Goal: Obtain resource: Download file/media

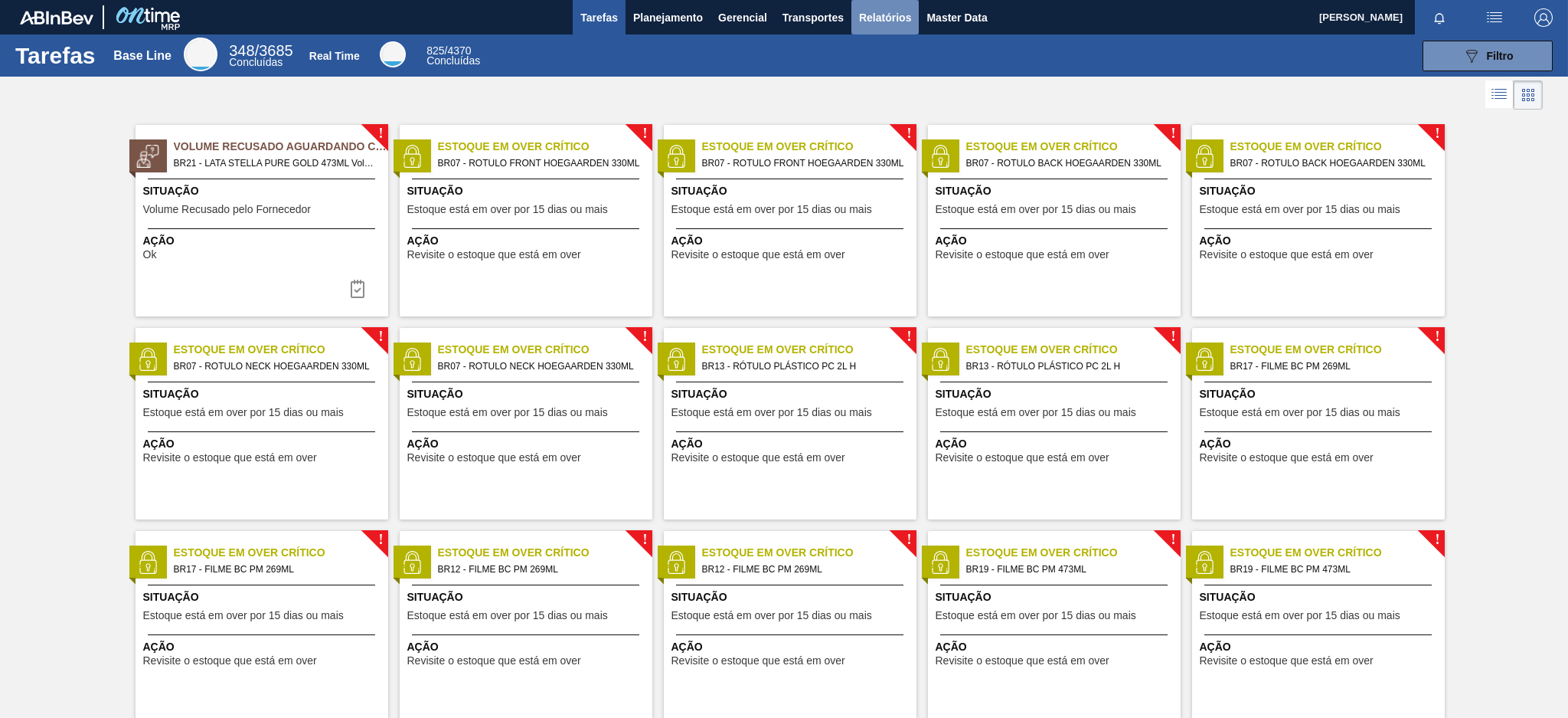
click at [900, 11] on span "Relatórios" at bounding box center [885, 17] width 52 height 19
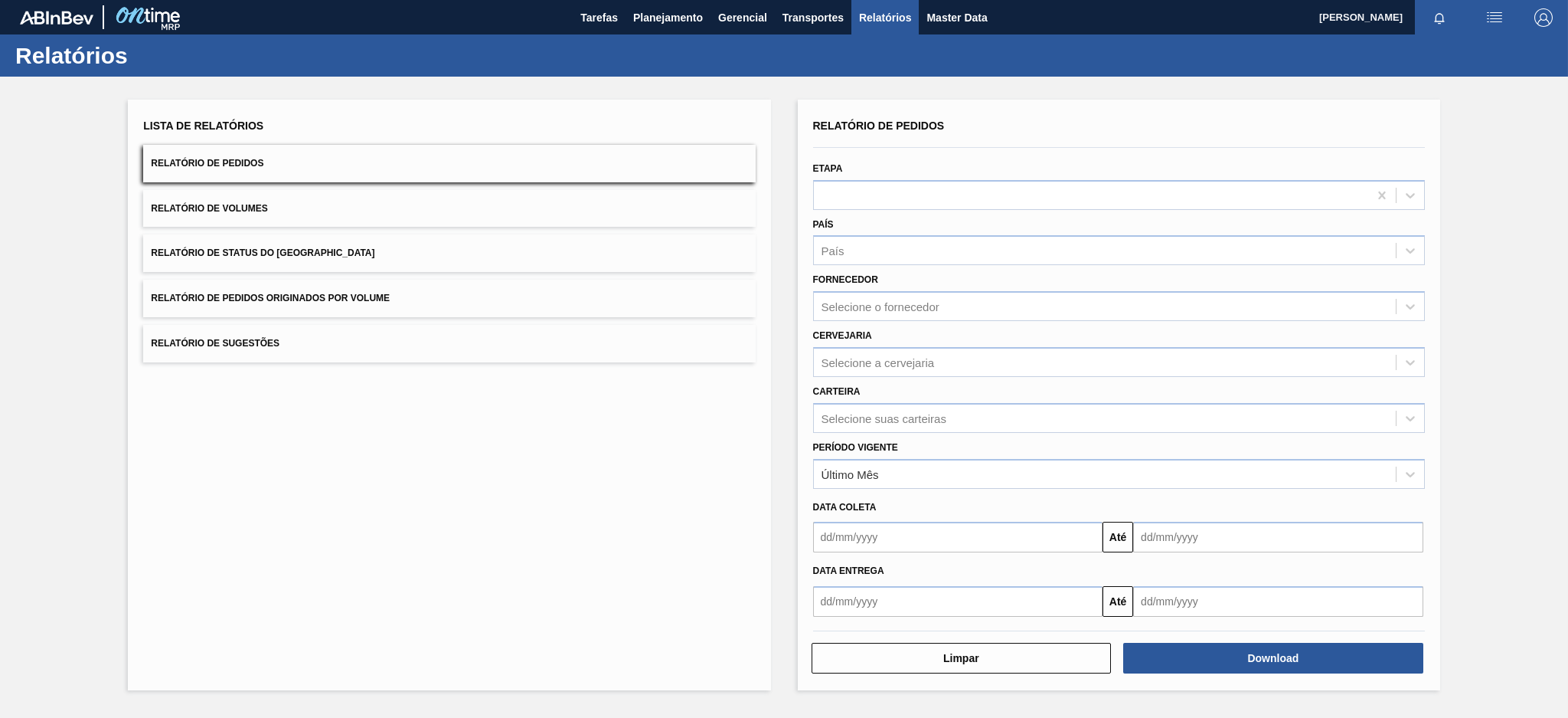
click at [511, 301] on button "Relatório de Pedidos Originados por Volume" at bounding box center [449, 299] width 611 height 37
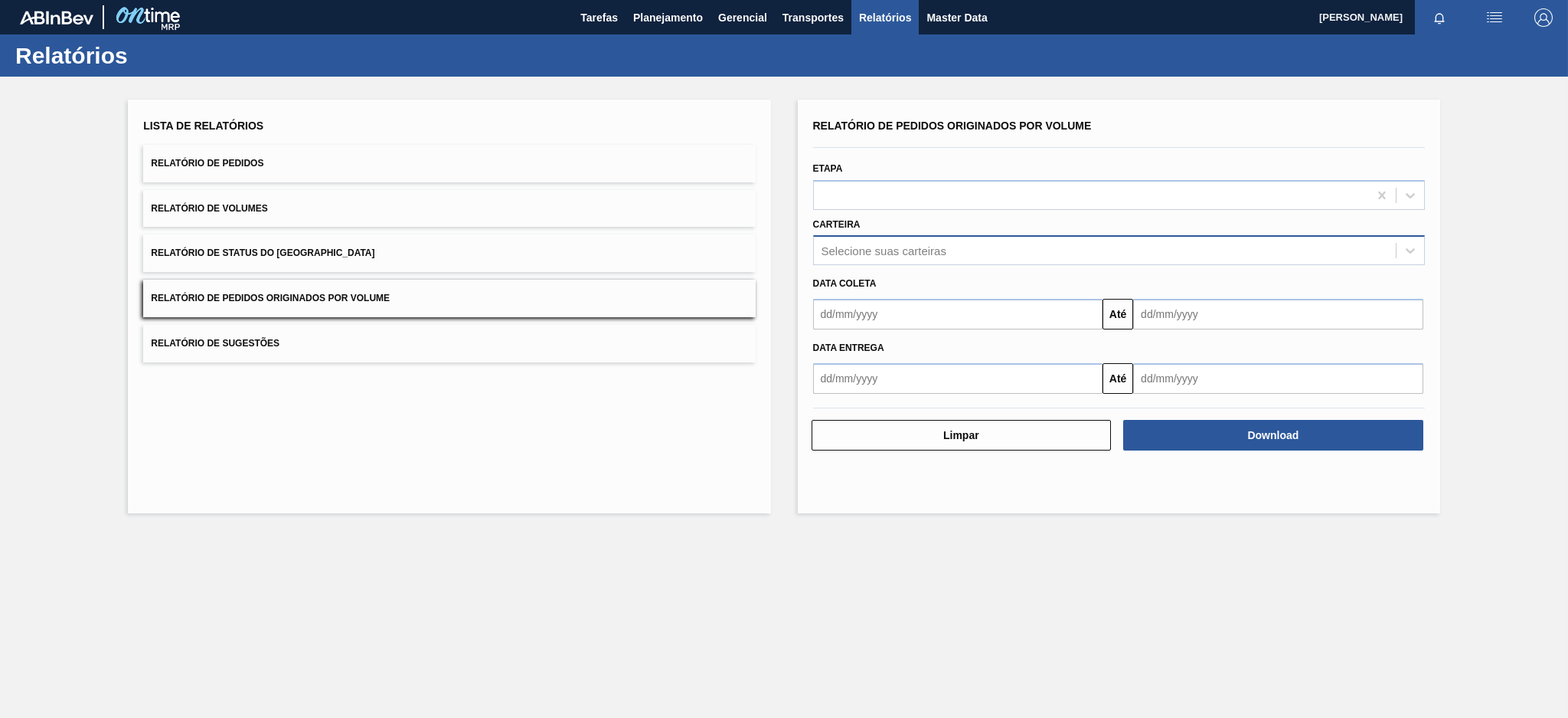
click at [927, 245] on div "Selecione suas carteiras" at bounding box center [884, 251] width 125 height 13
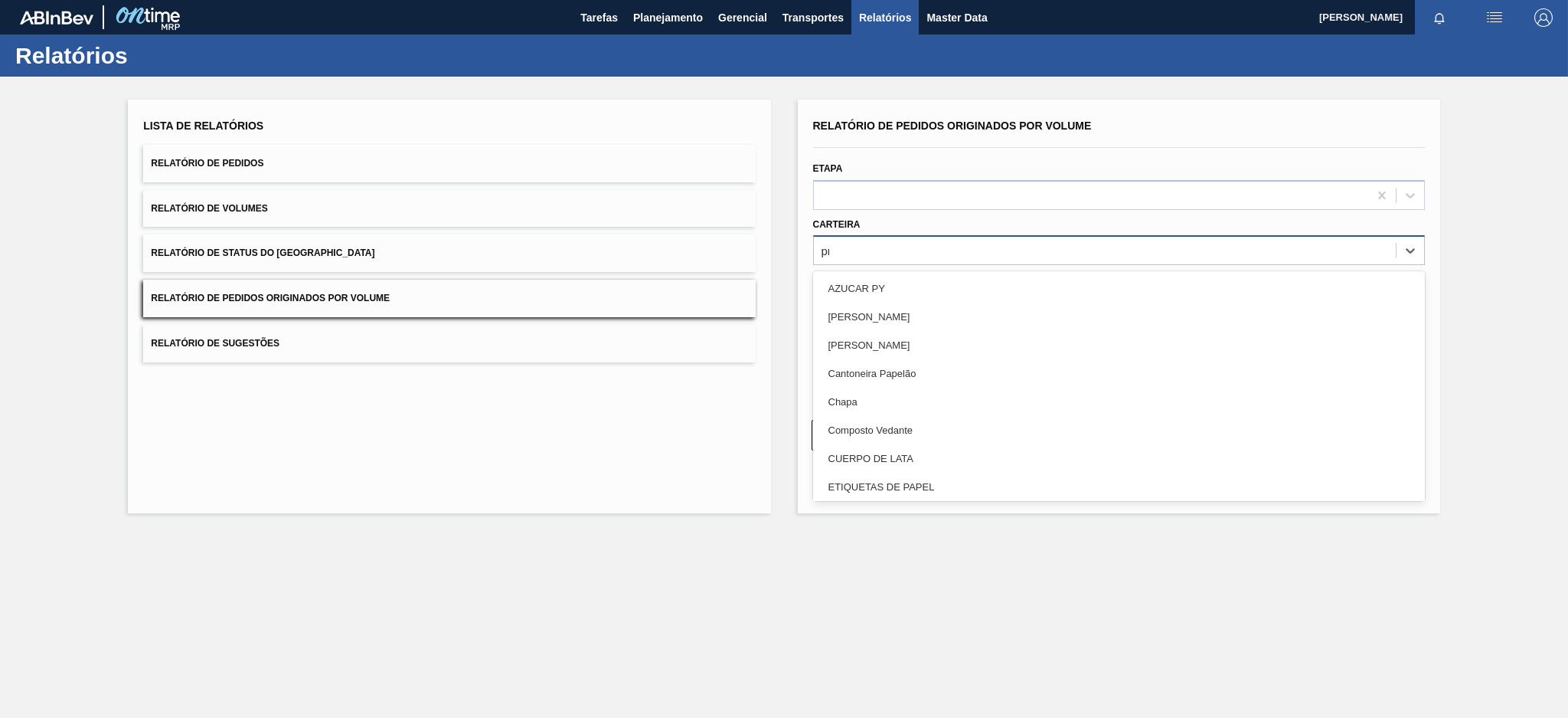
type input "pre"
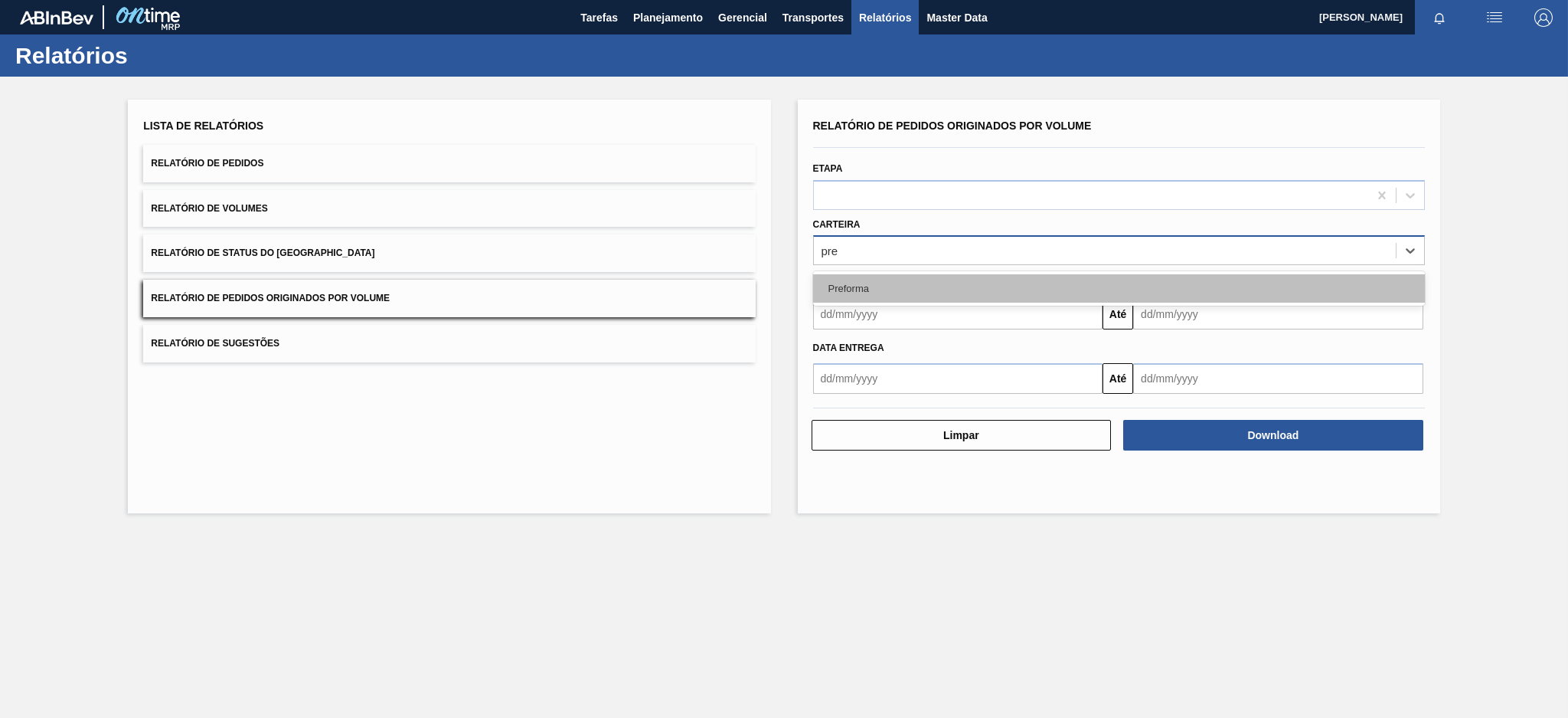
click at [858, 278] on div "Preforma" at bounding box center [1119, 288] width 611 height 28
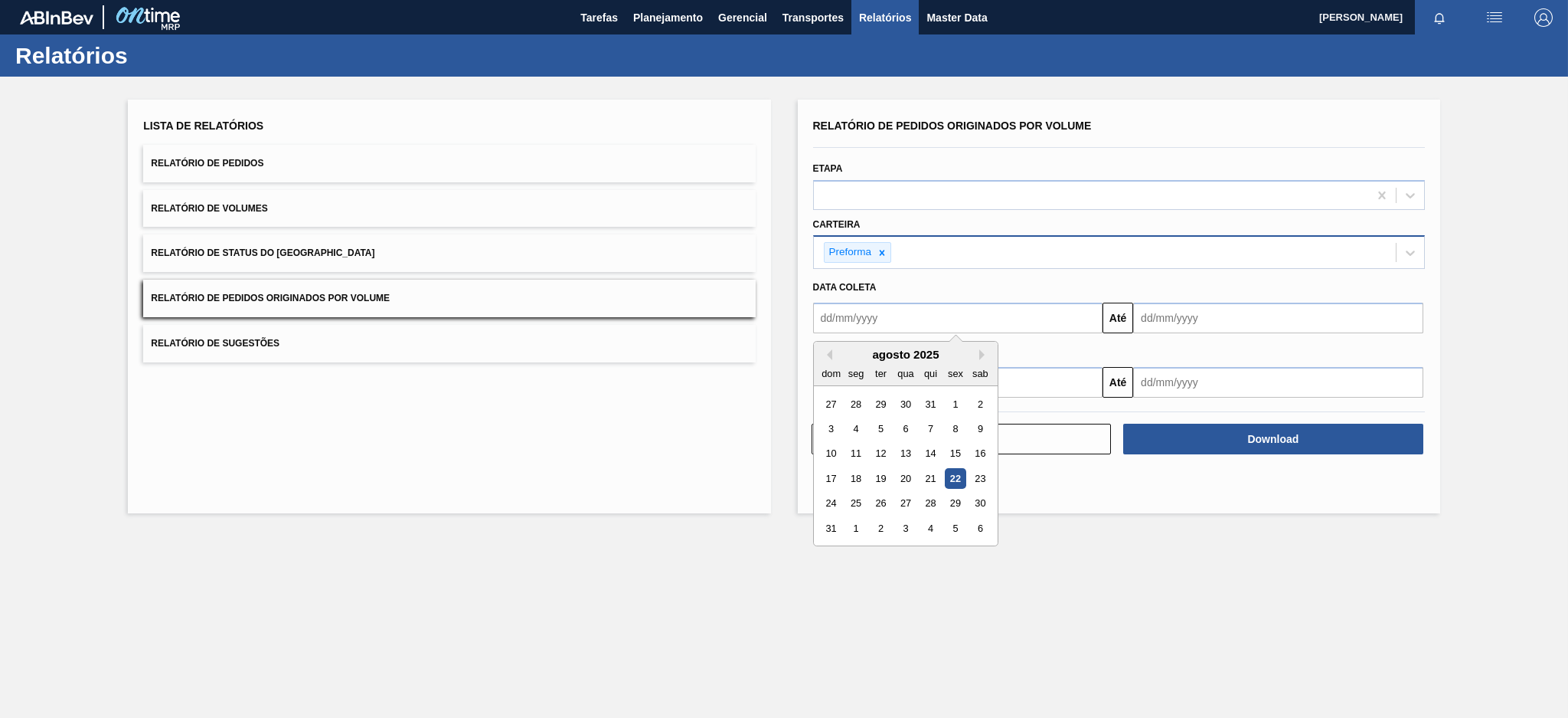
click at [858, 317] on input "text" at bounding box center [958, 318] width 290 height 31
click at [830, 350] on button "Previous Month" at bounding box center [826, 355] width 11 height 11
click at [829, 475] on div "20" at bounding box center [830, 478] width 20 height 20
type input "[DATE]"
click at [1202, 323] on input "text" at bounding box center [1278, 318] width 290 height 31
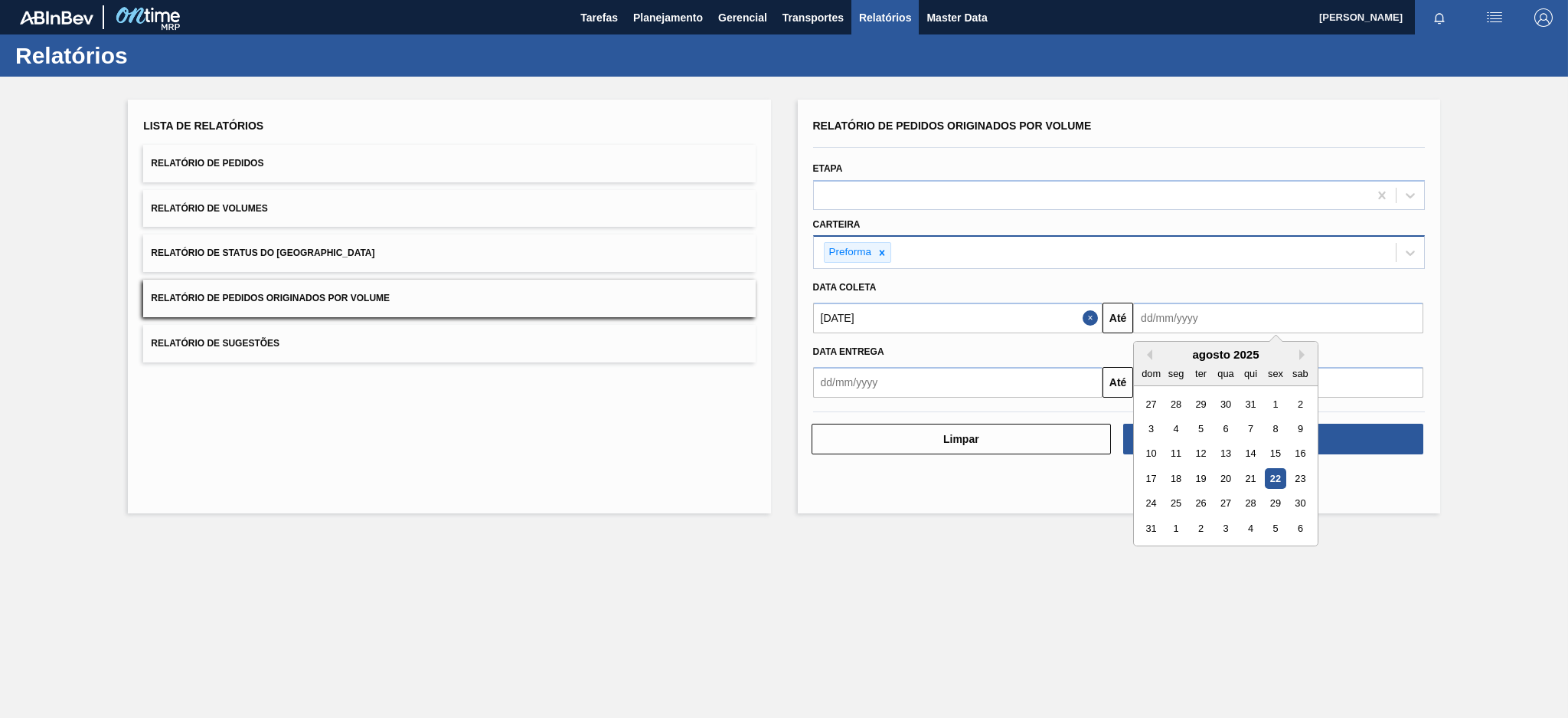
click at [1270, 488] on div "17 18 19 20 21 22 23" at bounding box center [1225, 478] width 174 height 24
click at [1279, 479] on div "22" at bounding box center [1275, 478] width 20 height 20
type input "[DATE]"
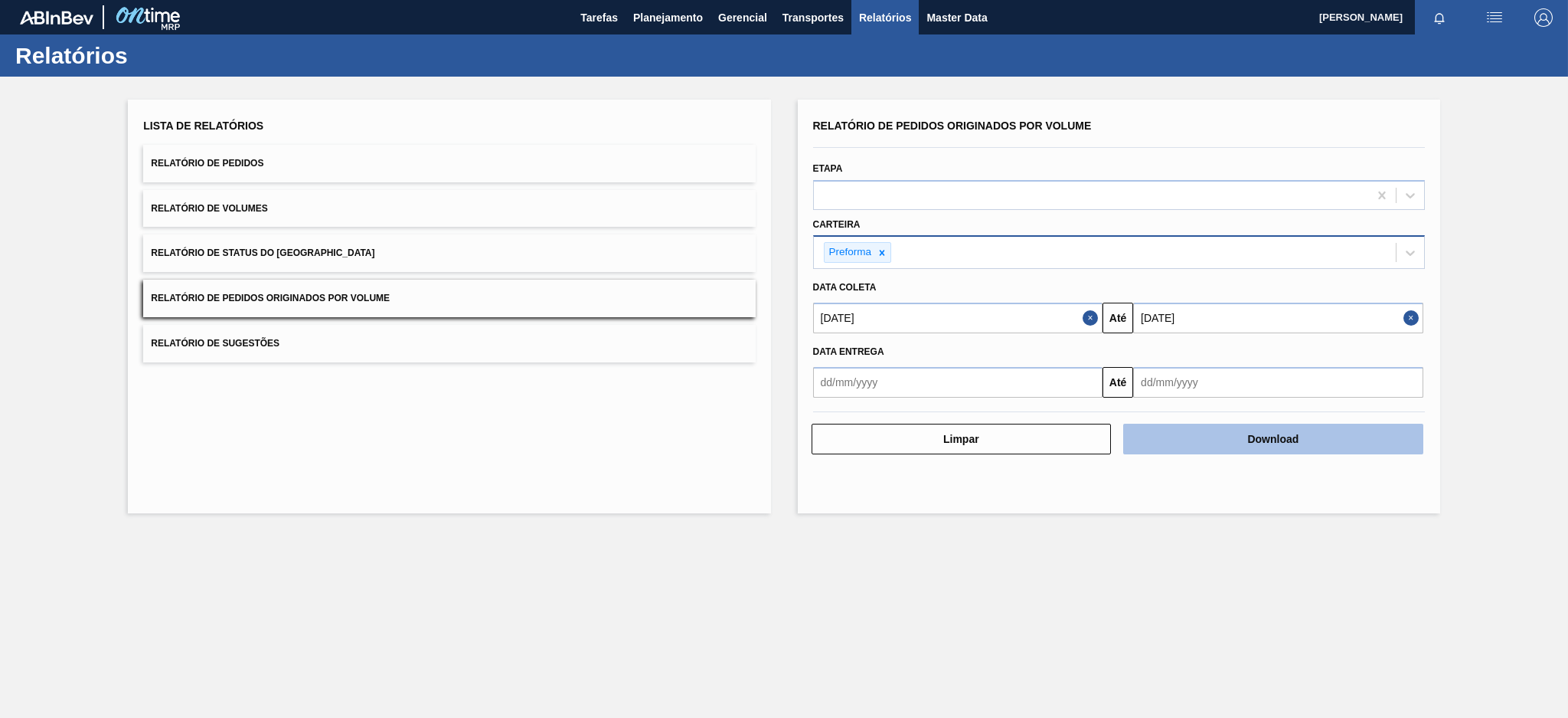
click at [1257, 441] on button "Download" at bounding box center [1273, 439] width 300 height 31
click at [1198, 438] on button "Download" at bounding box center [1273, 439] width 300 height 31
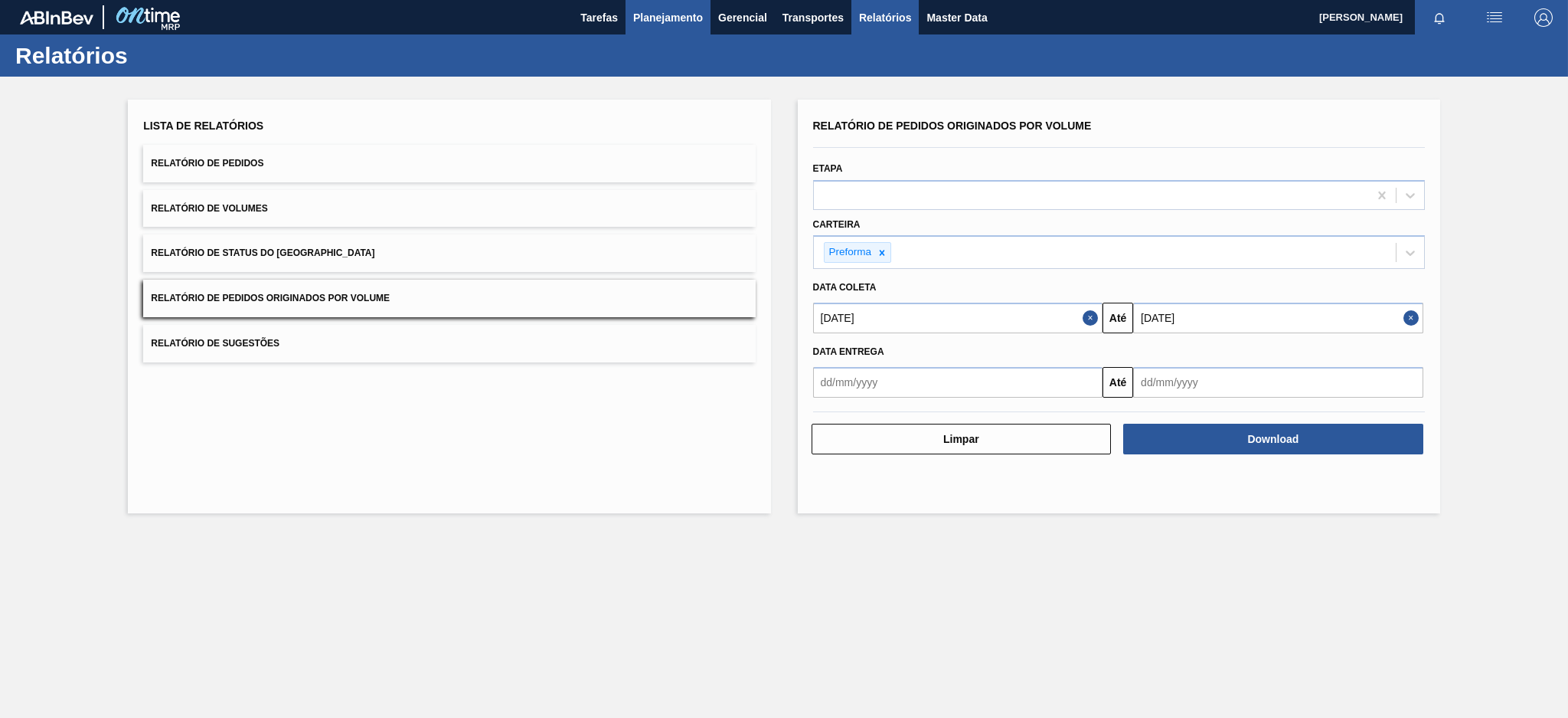
click at [679, 13] on span "Planejamento" at bounding box center [668, 17] width 70 height 19
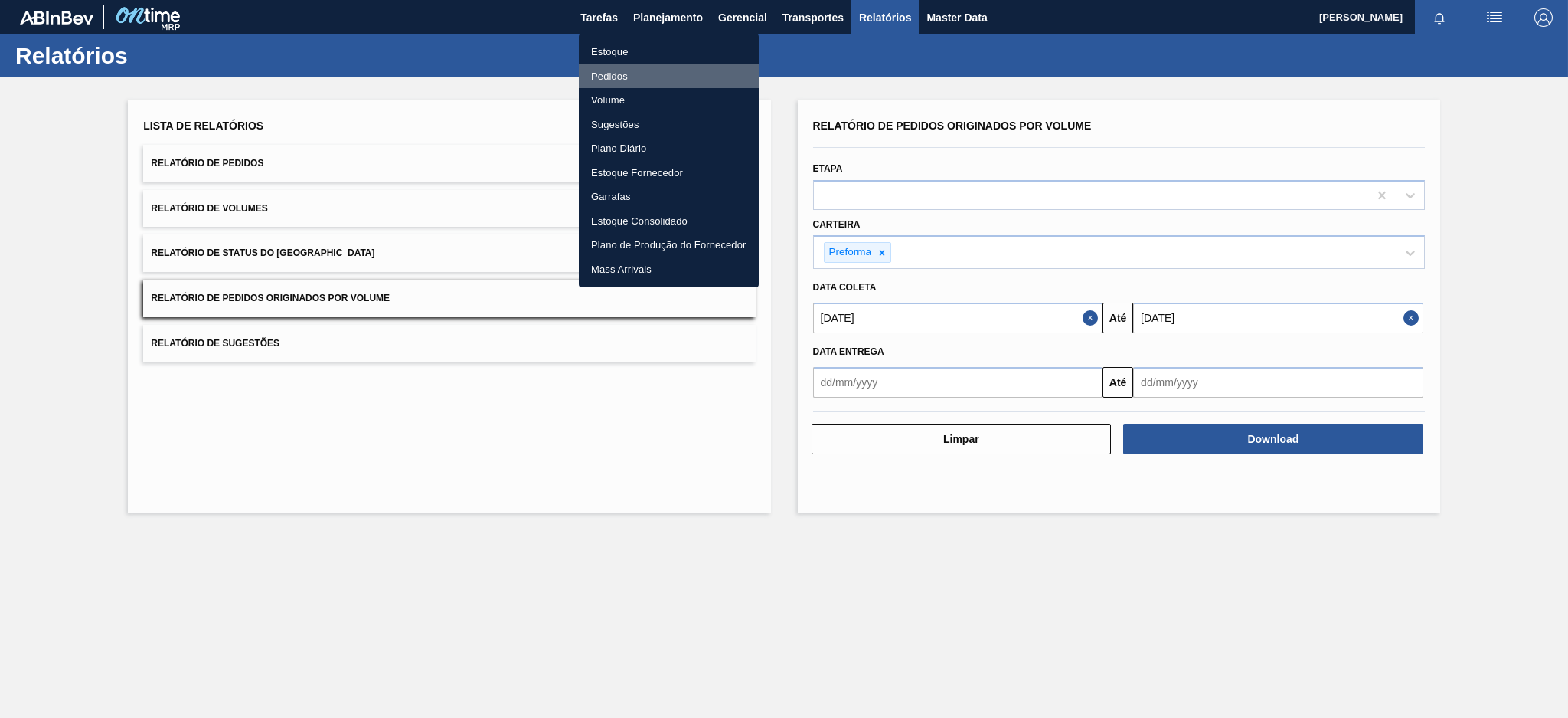
click at [597, 66] on li "Pedidos" at bounding box center [669, 76] width 180 height 24
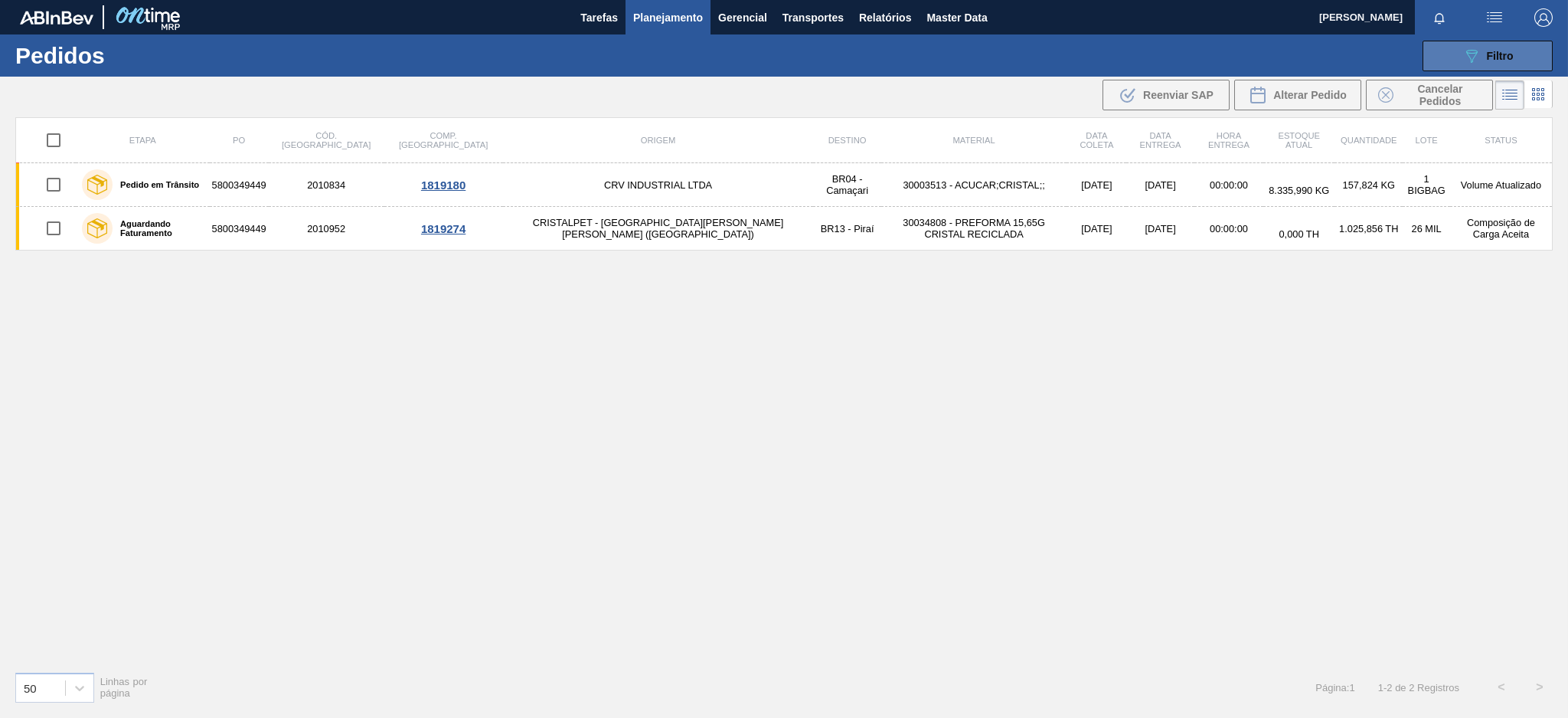
click at [1466, 66] on button "089F7B8B-B2A5-4AFE-B5C0-19BA573D28AC Filtro" at bounding box center [1487, 56] width 131 height 31
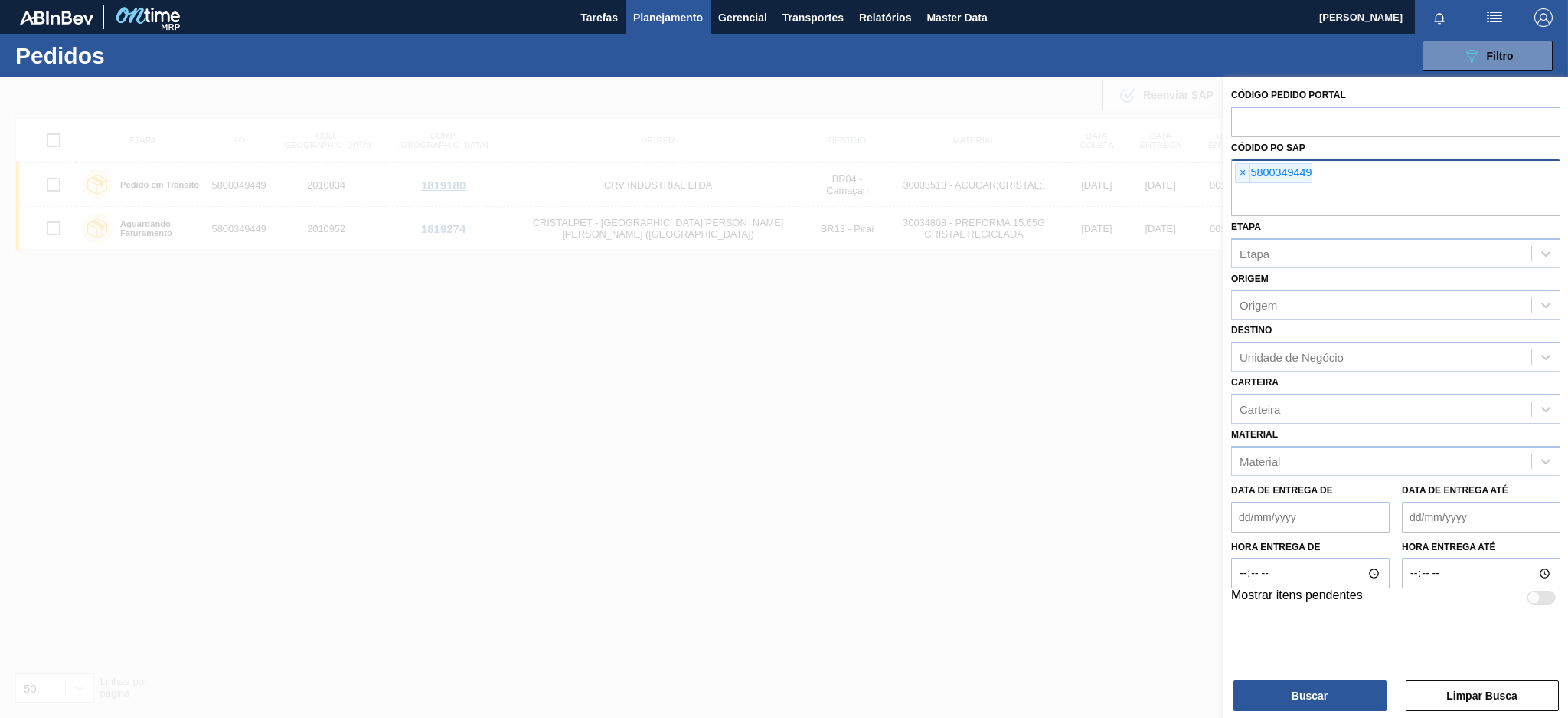
click at [1235, 171] on div "× 5800349449" at bounding box center [1273, 173] width 77 height 20
click at [1241, 171] on span "×" at bounding box center [1243, 173] width 15 height 19
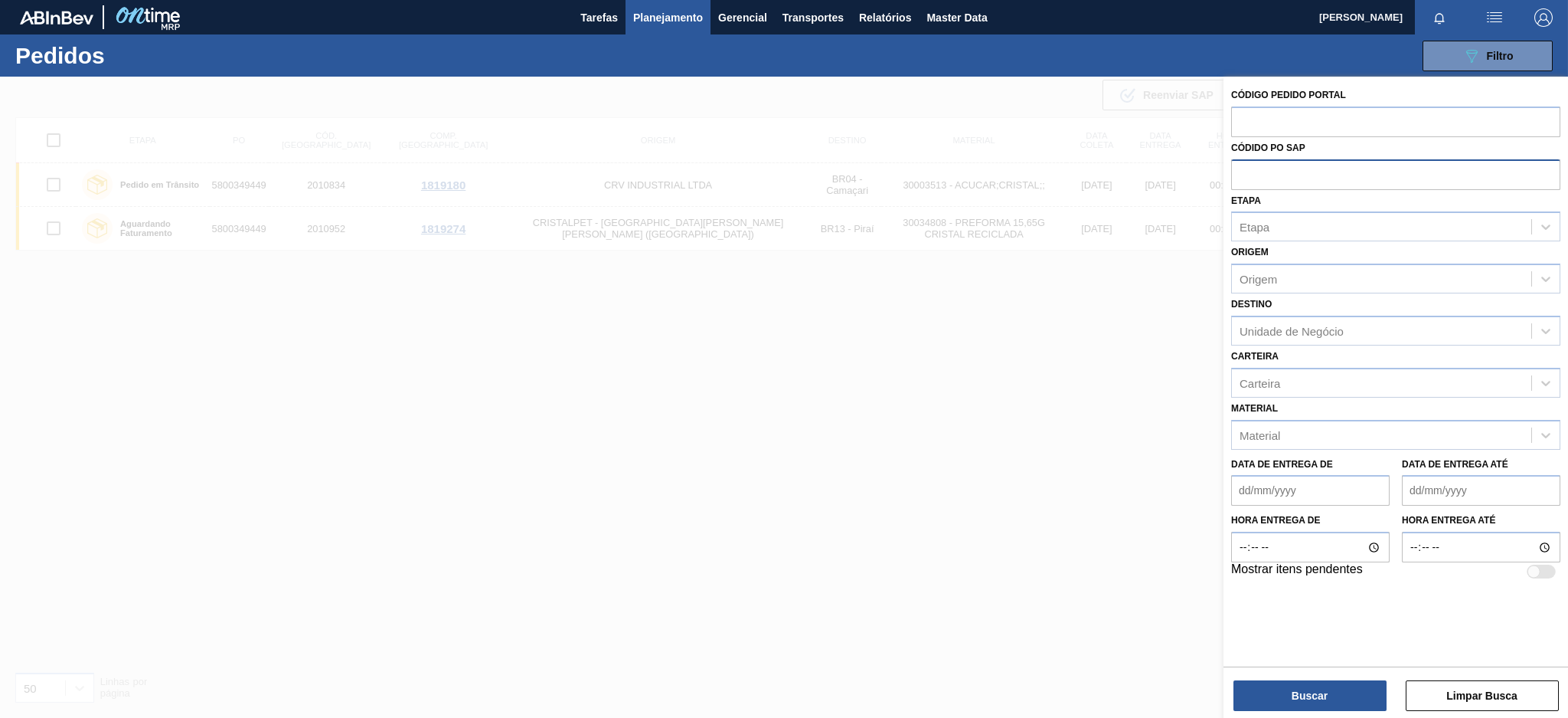
paste input "5800345840"
type input "5800345840"
click at [1286, 693] on button "Buscar" at bounding box center [1309, 695] width 153 height 31
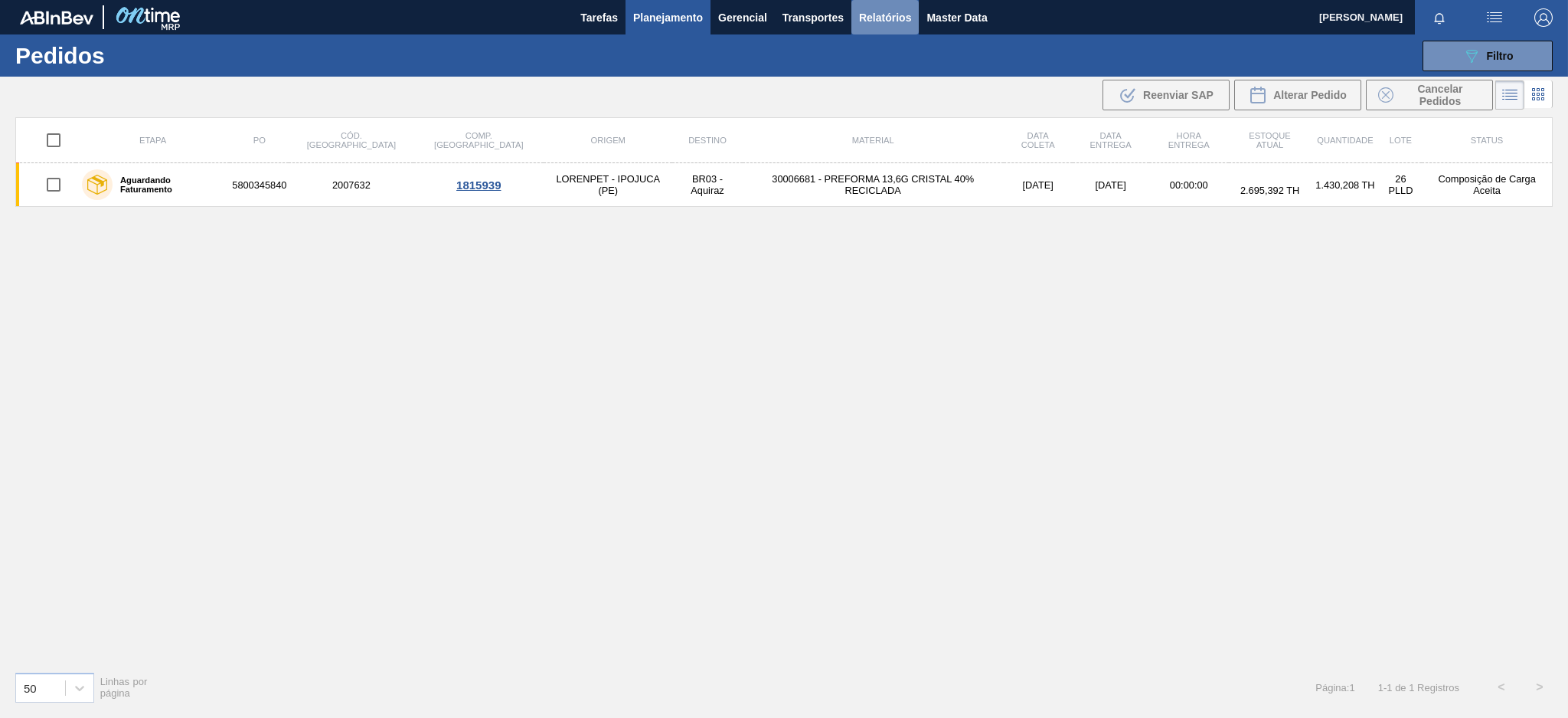
click at [865, 24] on span "Relatórios" at bounding box center [885, 17] width 52 height 19
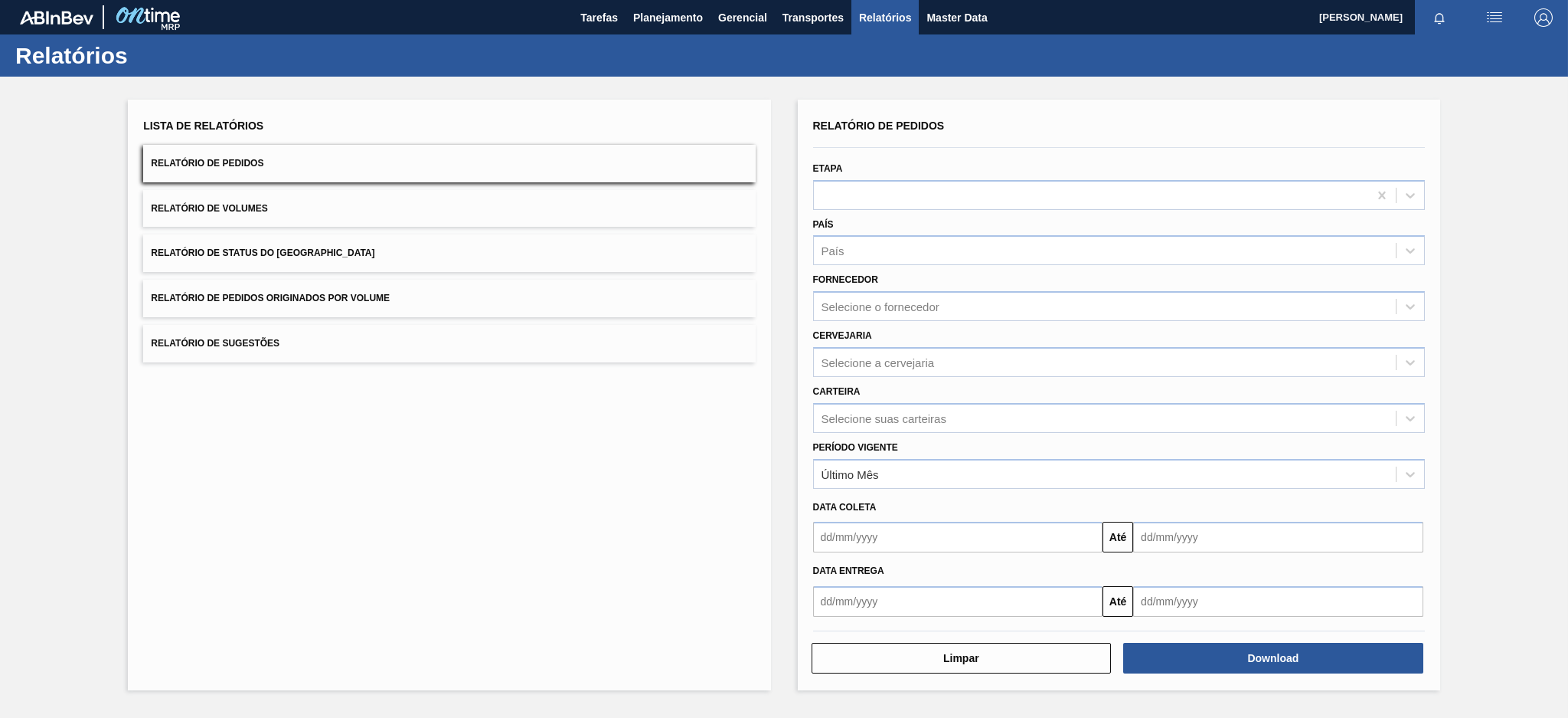
click at [467, 301] on button "Relatório de Pedidos Originados por Volume" at bounding box center [449, 299] width 611 height 37
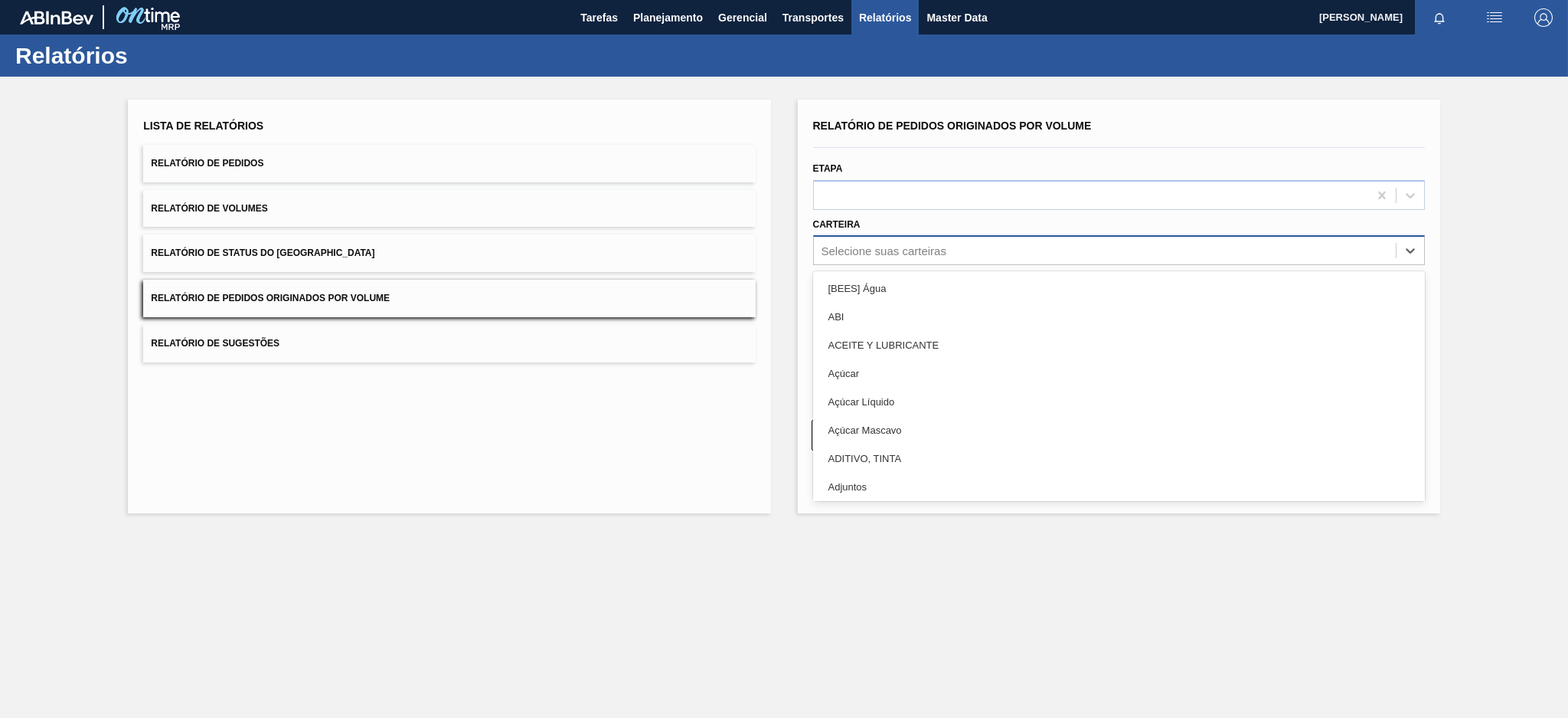
click at [953, 252] on div "Selecione suas carteiras" at bounding box center [1105, 251] width 582 height 22
type input "aç"
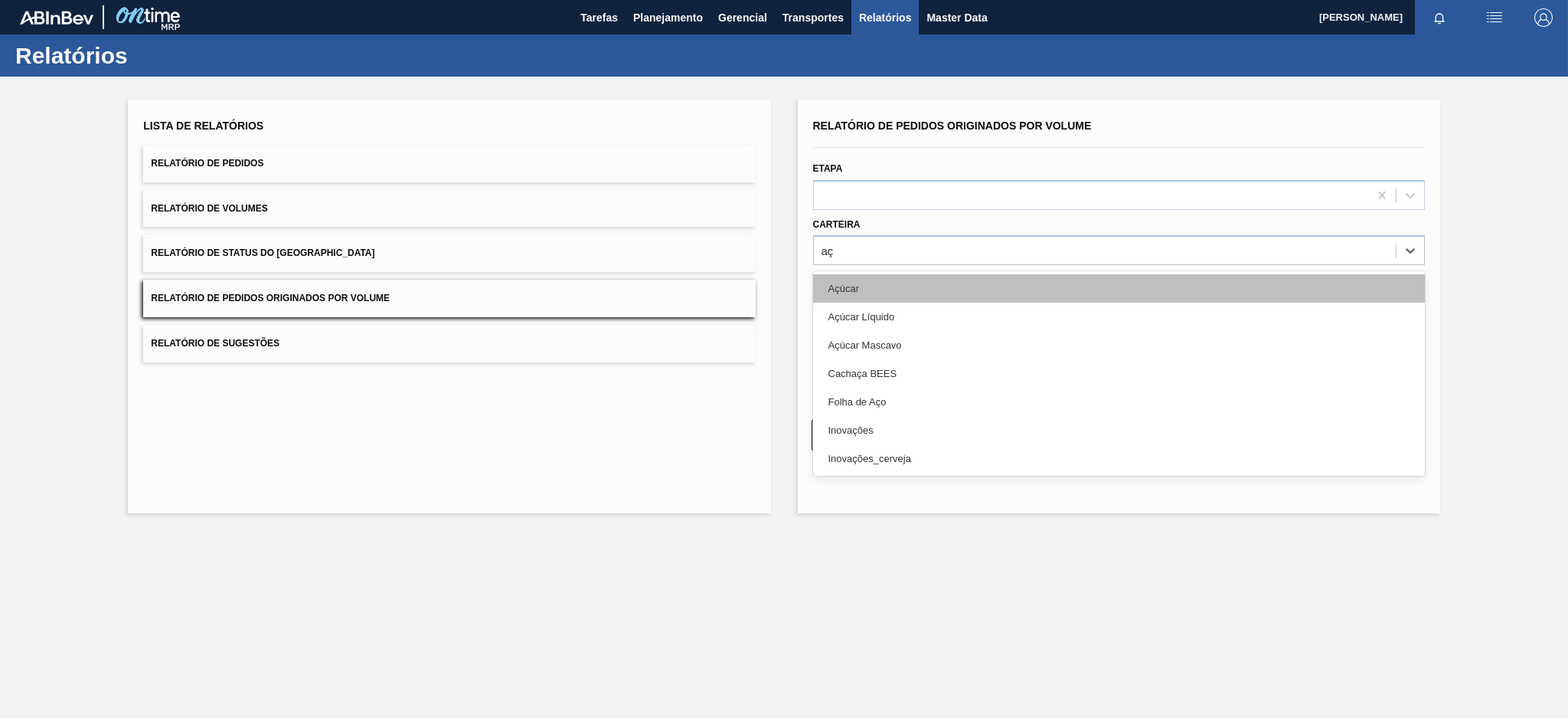
click at [850, 293] on div "Açúcar" at bounding box center [1119, 288] width 611 height 28
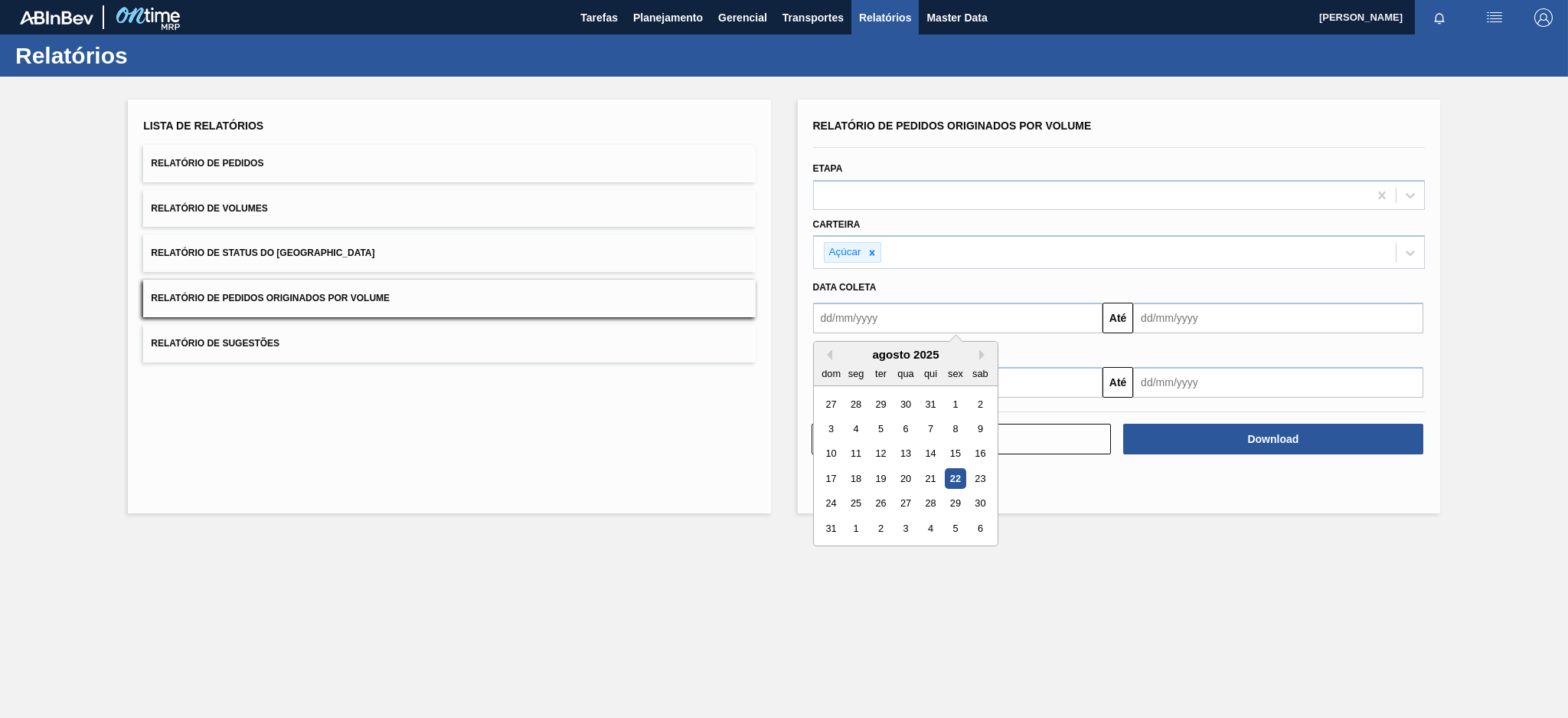
click at [875, 319] on input "text" at bounding box center [958, 318] width 290 height 31
click at [829, 359] on div "agosto 2025" at bounding box center [906, 355] width 184 height 13
click at [829, 350] on button "Previous Month" at bounding box center [826, 355] width 11 height 11
click at [825, 482] on div "20" at bounding box center [830, 478] width 20 height 20
type input "[DATE]"
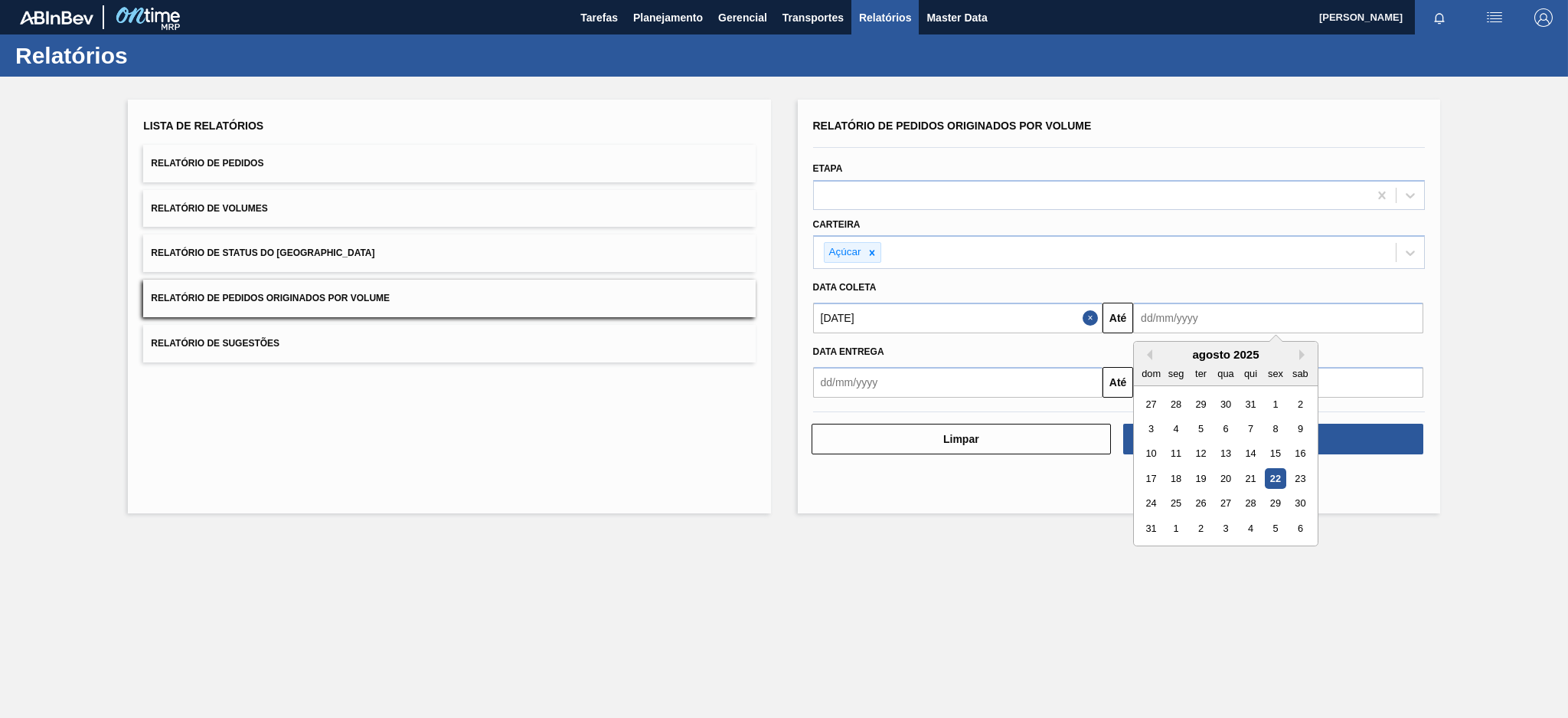
click at [1165, 317] on input "text" at bounding box center [1278, 318] width 290 height 31
click at [1276, 474] on div "22" at bounding box center [1275, 478] width 20 height 20
type input "[DATE]"
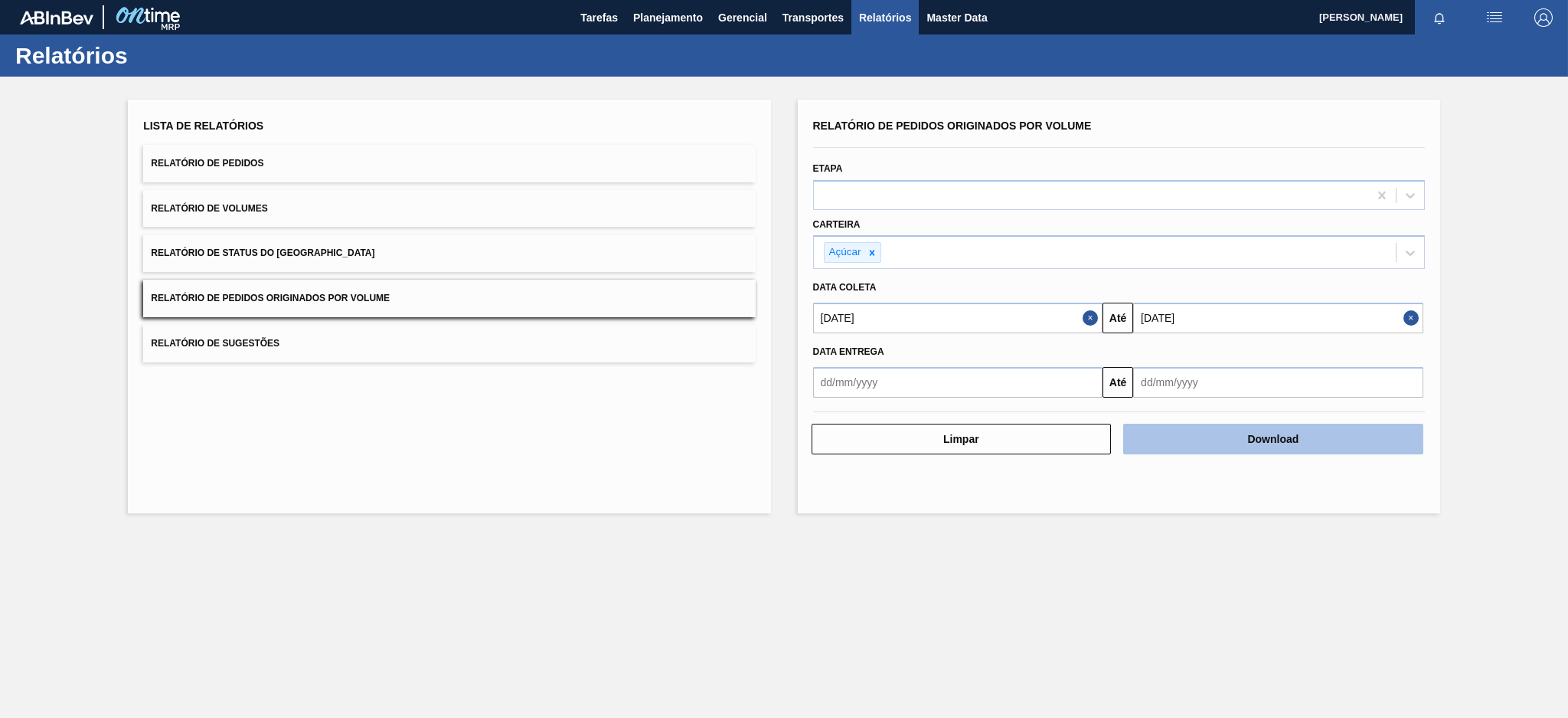
click at [1260, 443] on button "Download" at bounding box center [1273, 439] width 300 height 31
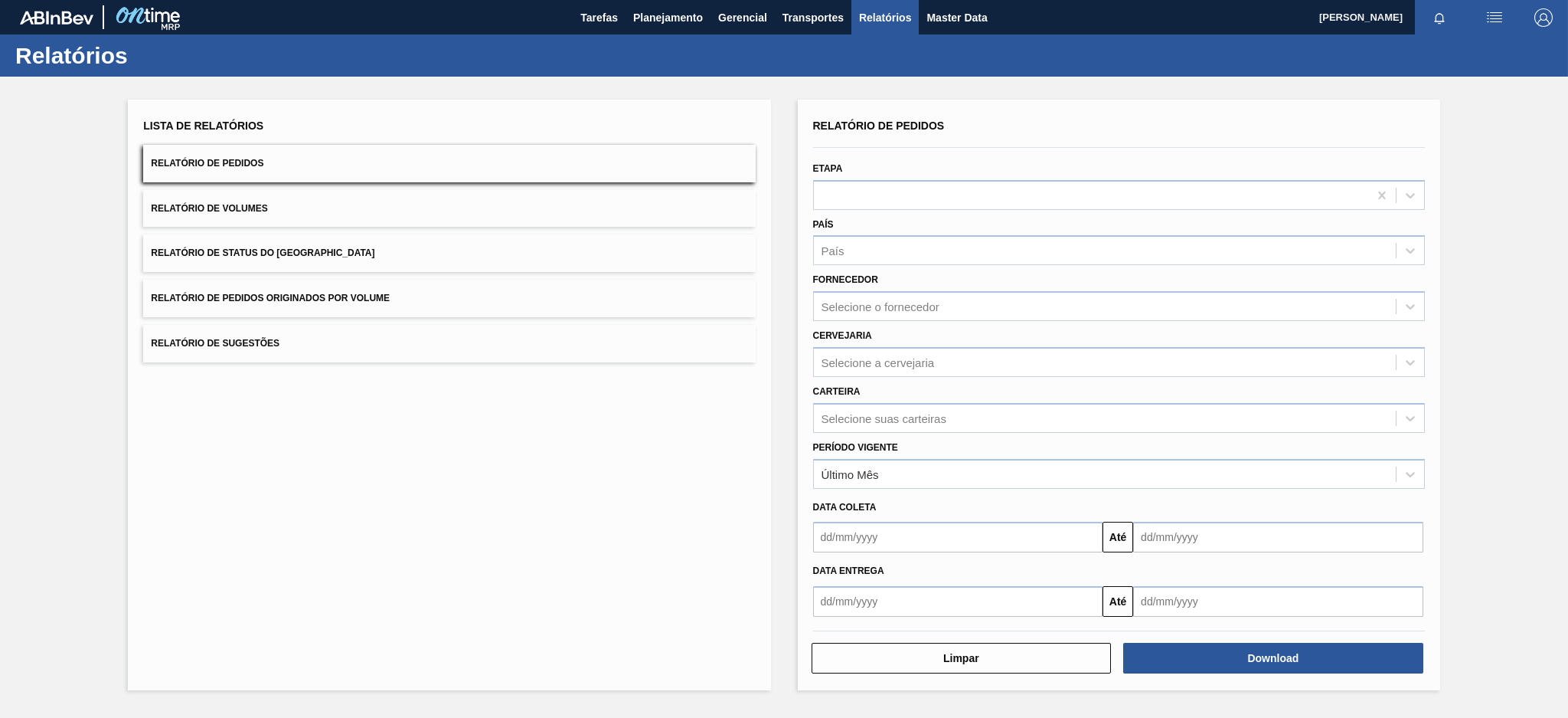
click at [470, 309] on button "Relatório de Pedidos Originados por Volume" at bounding box center [449, 299] width 611 height 37
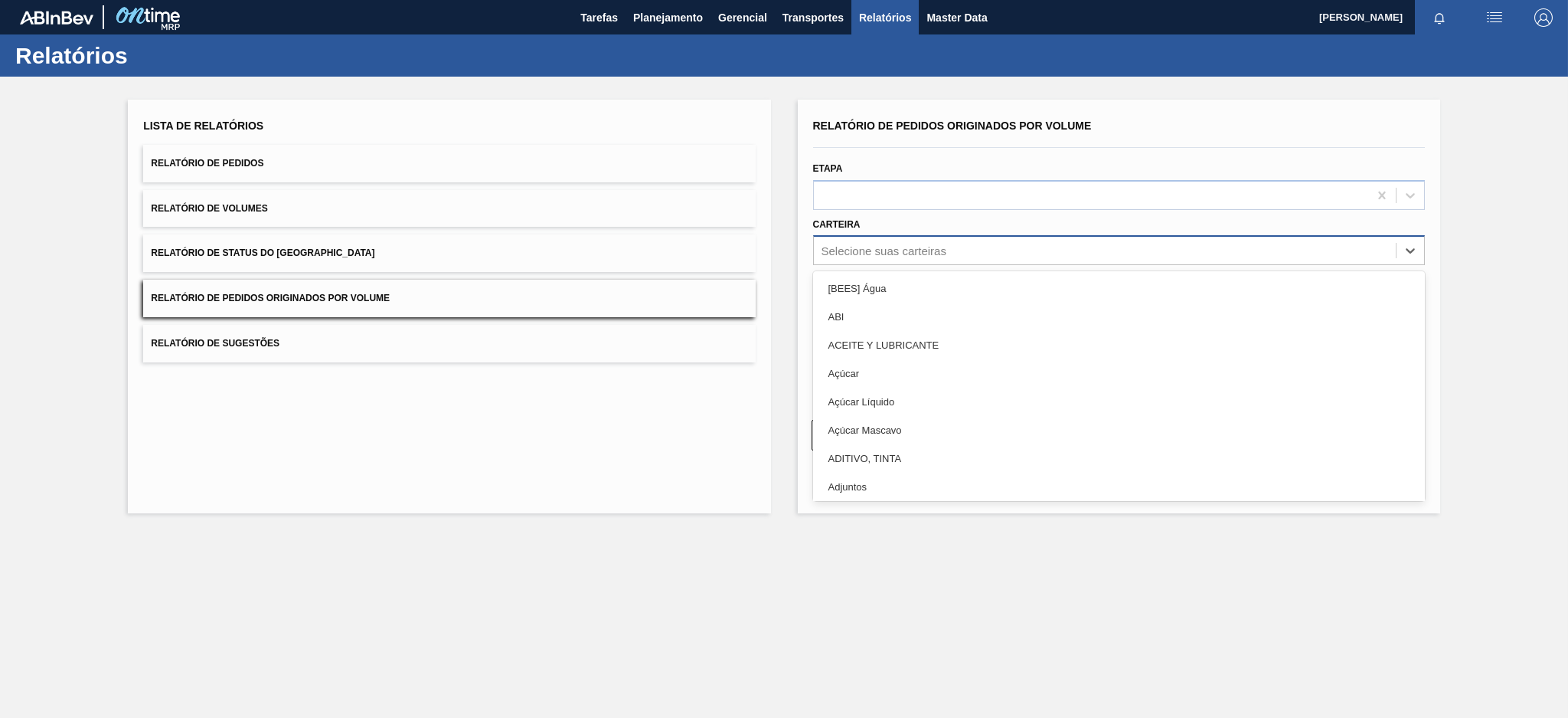
click at [935, 252] on div "Selecione suas carteiras" at bounding box center [884, 251] width 125 height 13
type input "AÇ"
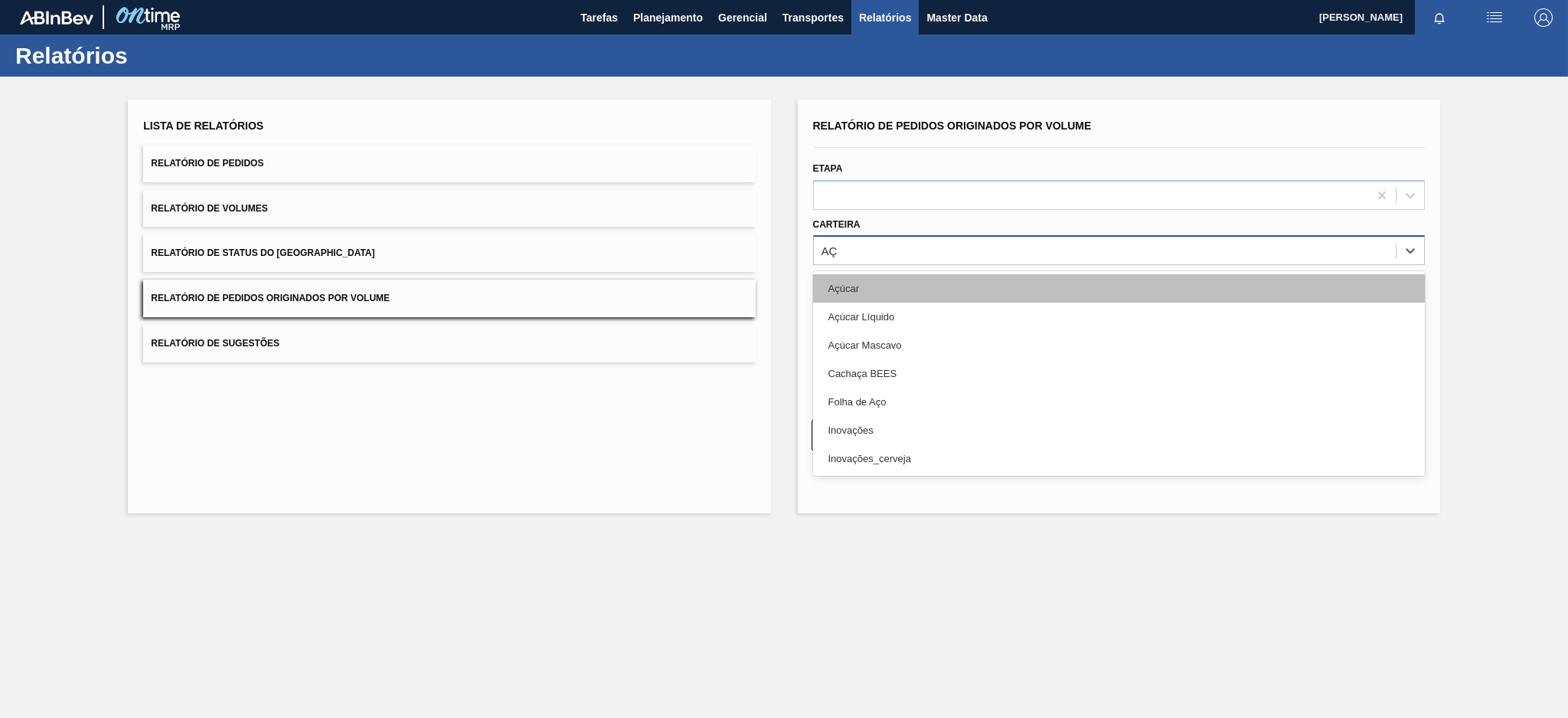
click at [833, 282] on div "Açúcar" at bounding box center [1119, 288] width 611 height 28
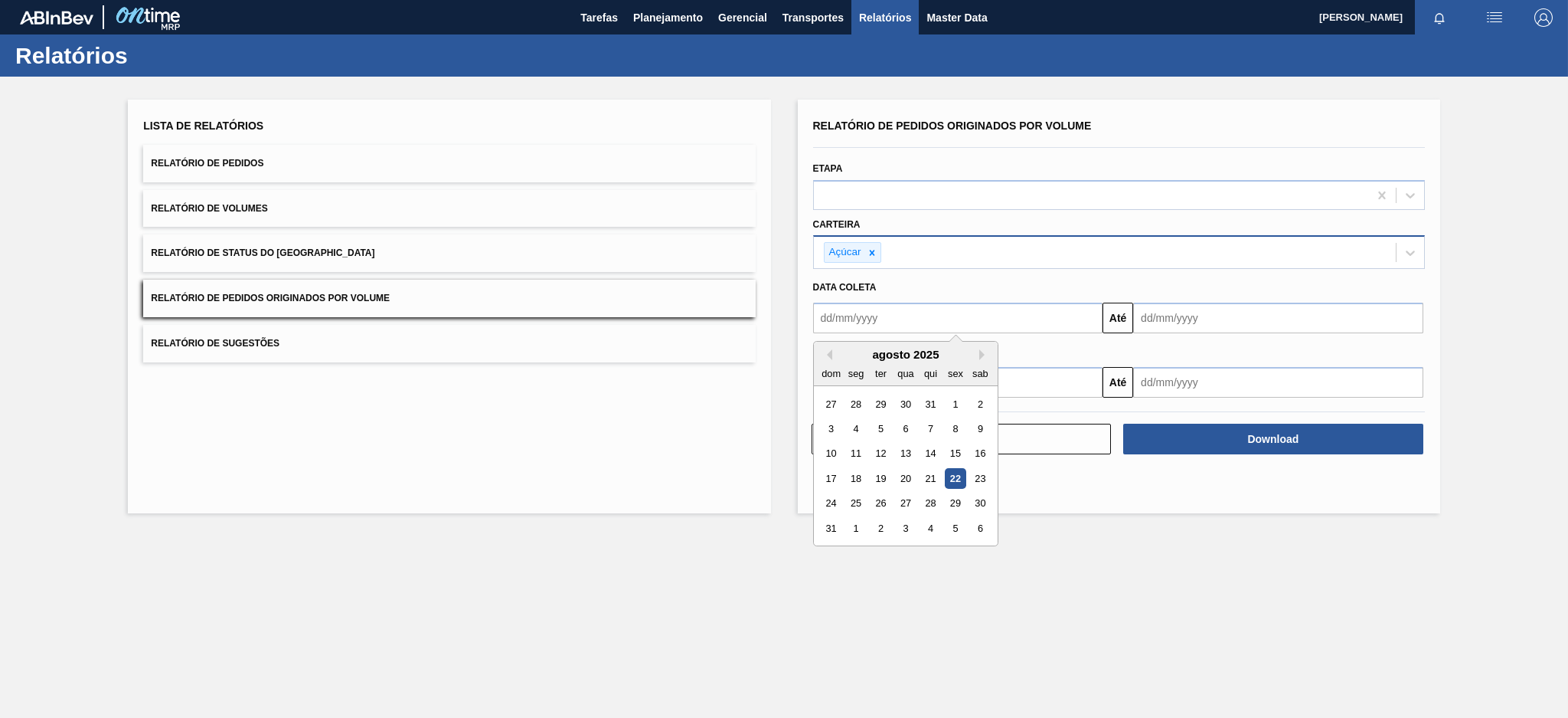
click at [831, 304] on input "text" at bounding box center [958, 318] width 290 height 31
click at [829, 361] on div "dom seg ter qua qui sex sab" at bounding box center [906, 373] width 184 height 24
click at [829, 354] on button "Previous Month" at bounding box center [826, 355] width 11 height 11
click at [830, 472] on div "20" at bounding box center [830, 478] width 20 height 20
type input "[DATE]"
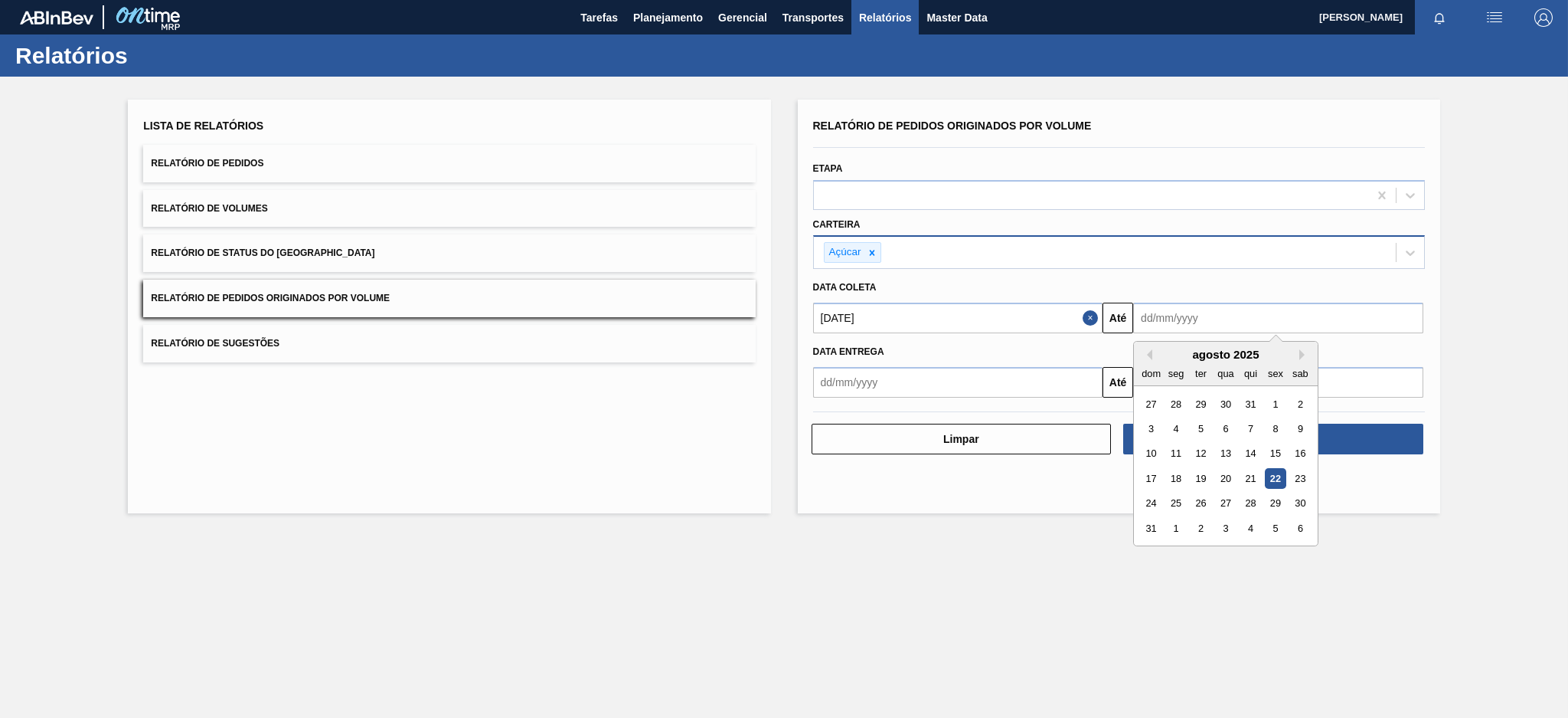
click at [1169, 315] on input "text" at bounding box center [1278, 318] width 290 height 31
click at [1280, 475] on div "22" at bounding box center [1275, 478] width 20 height 20
type input "[DATE]"
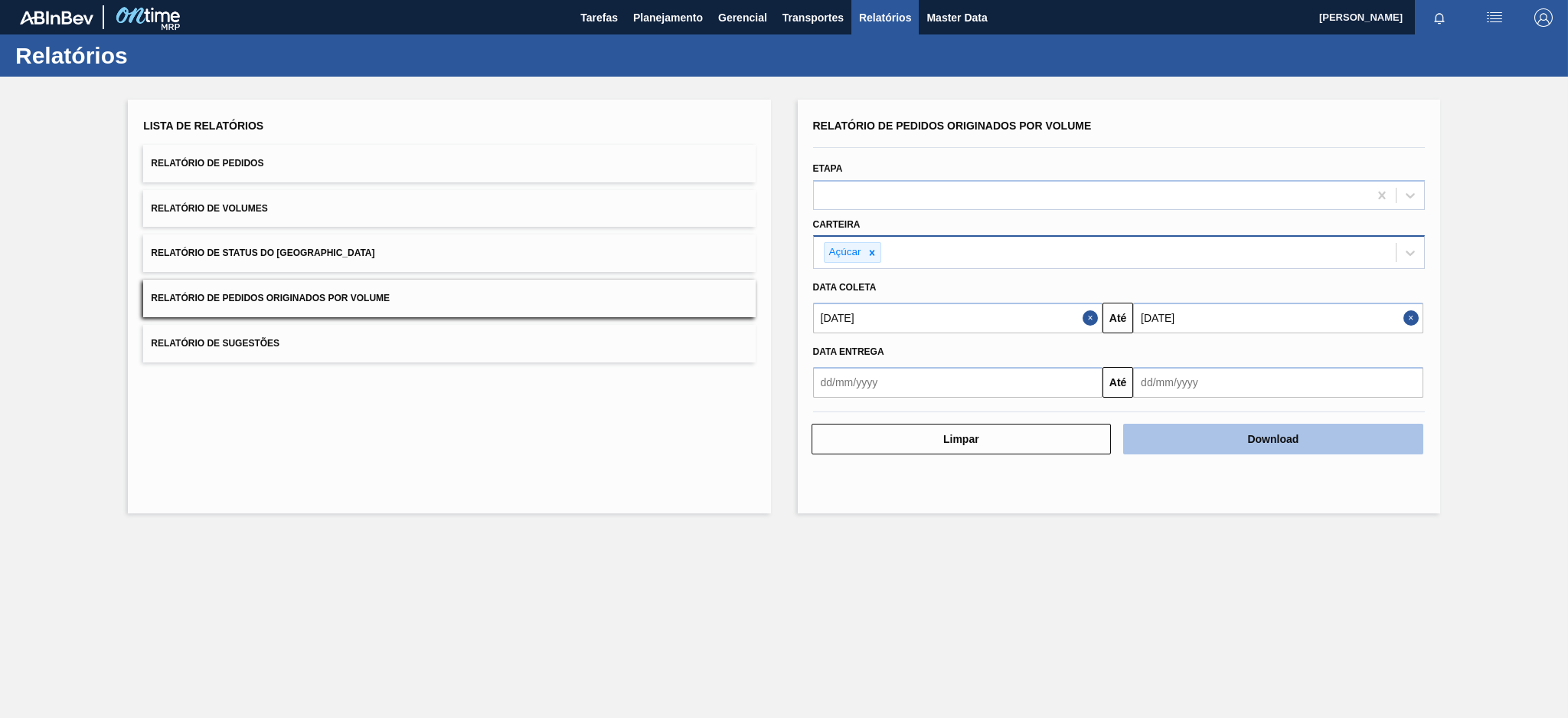
click at [1302, 431] on button "Download" at bounding box center [1273, 439] width 300 height 31
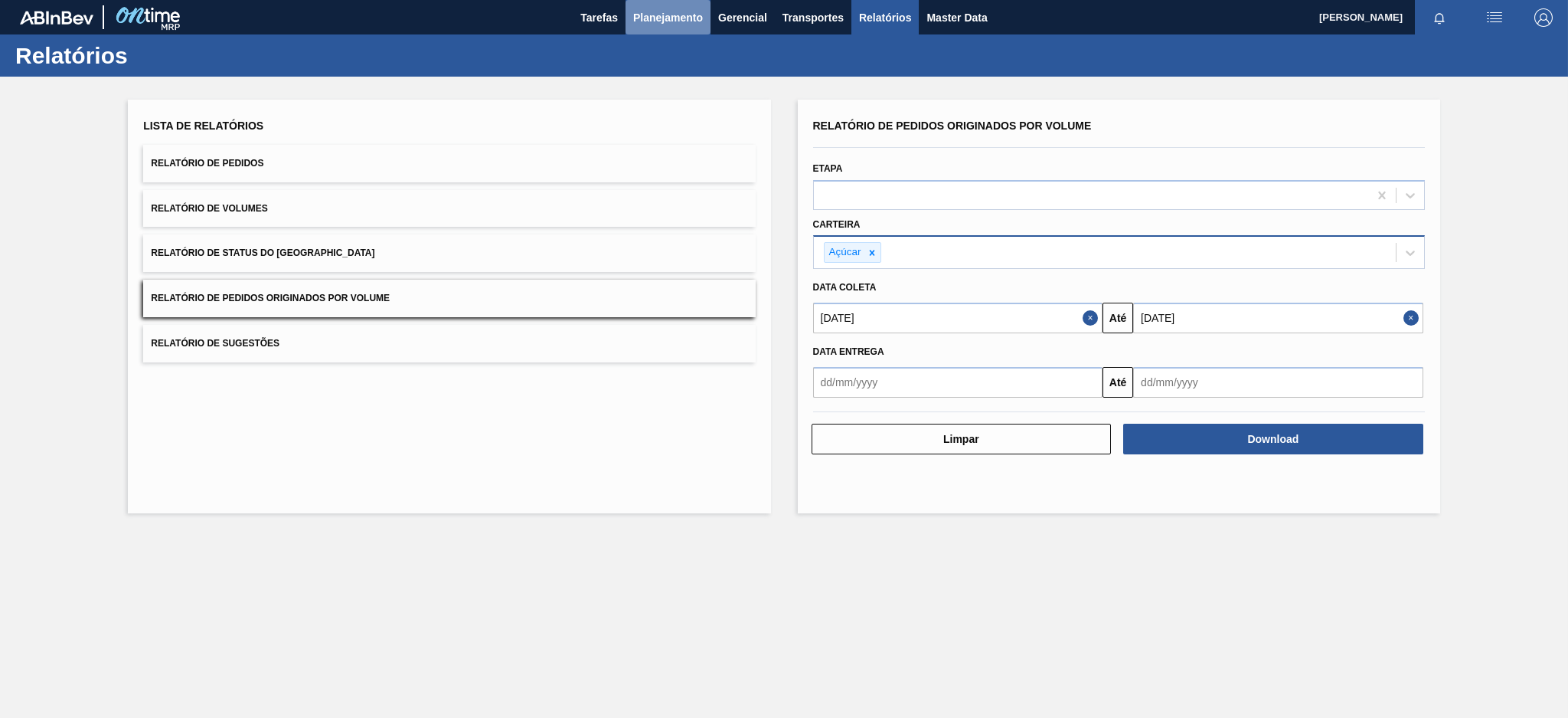
click at [680, 14] on span "Planejamento" at bounding box center [668, 17] width 70 height 19
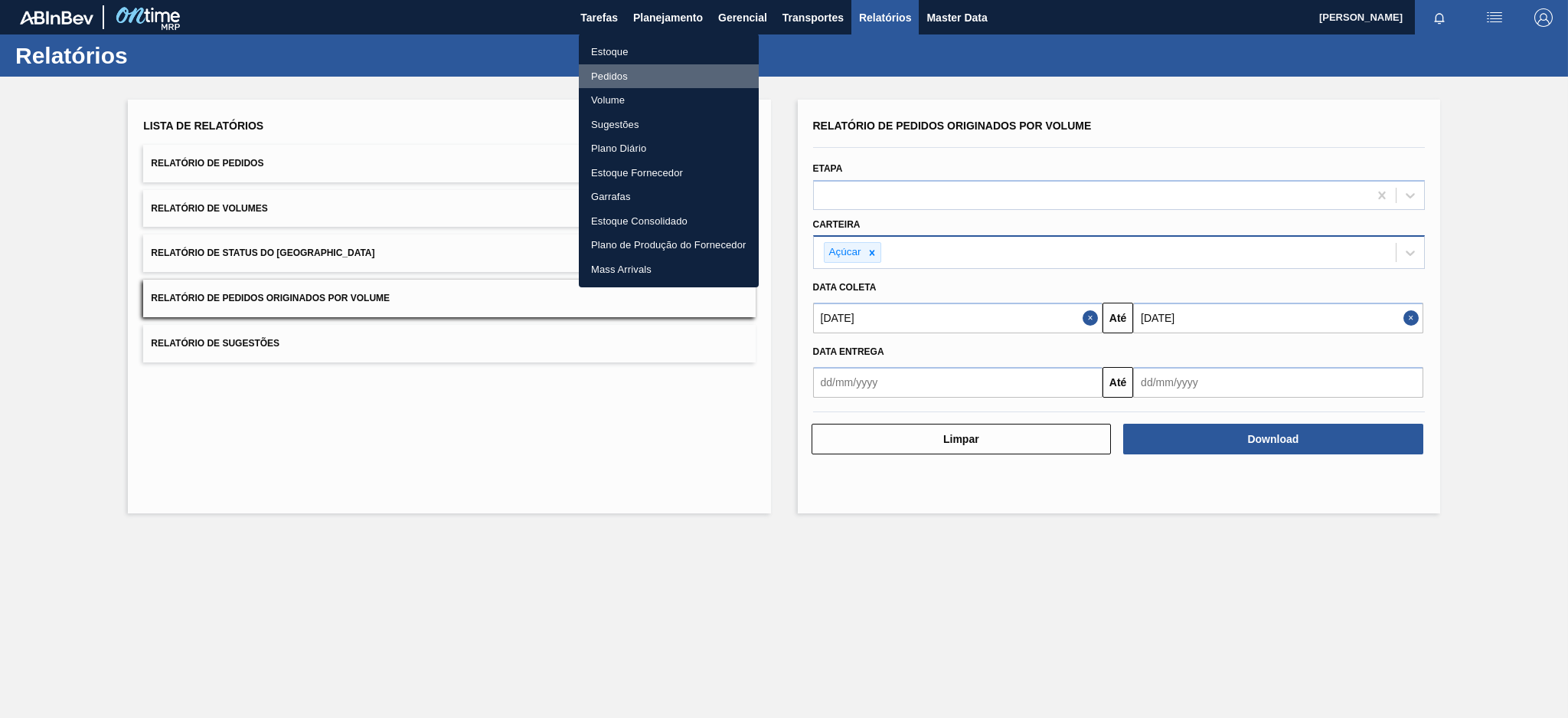
click at [615, 75] on li "Pedidos" at bounding box center [669, 76] width 180 height 24
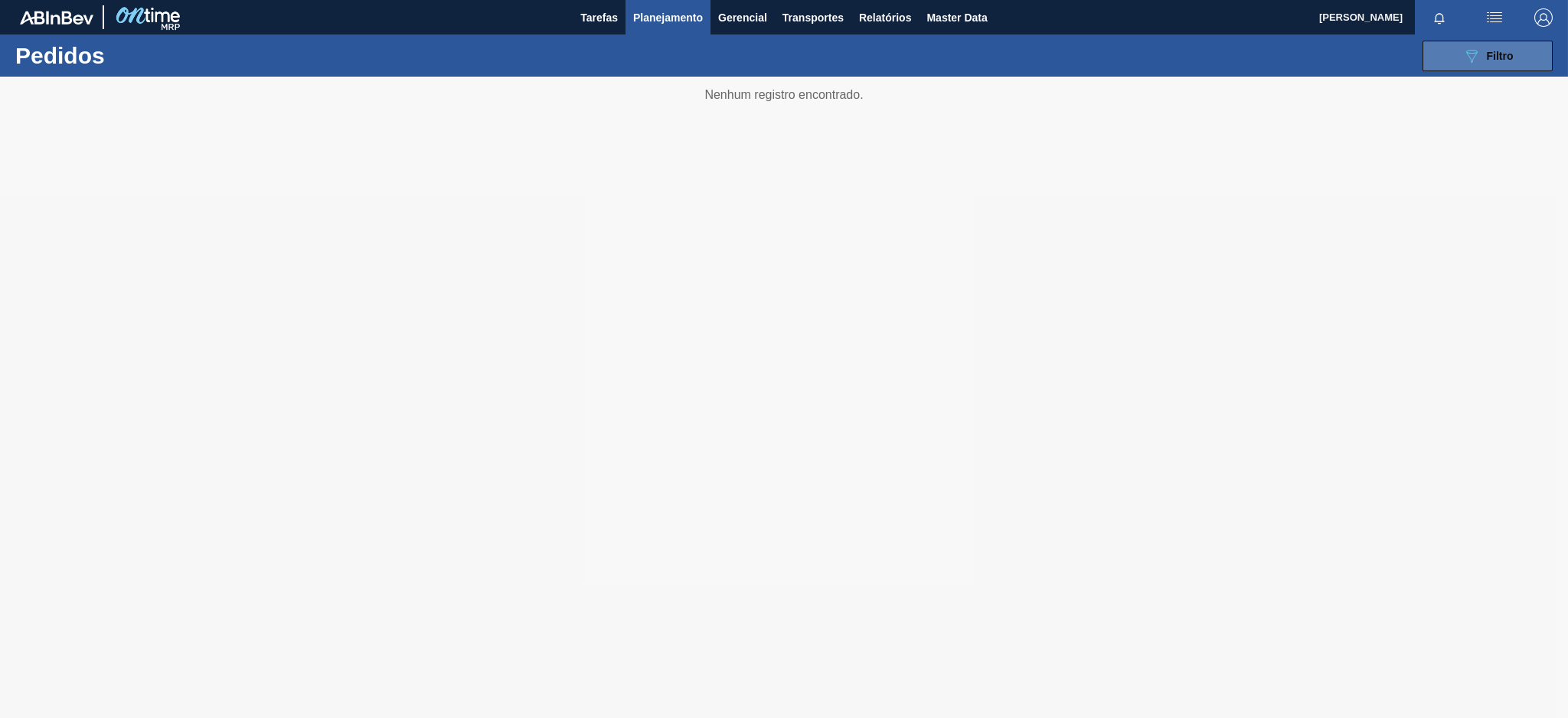
click at [1453, 53] on button "089F7B8B-B2A5-4AFE-B5C0-19BA573D28AC Filtro" at bounding box center [1487, 56] width 131 height 31
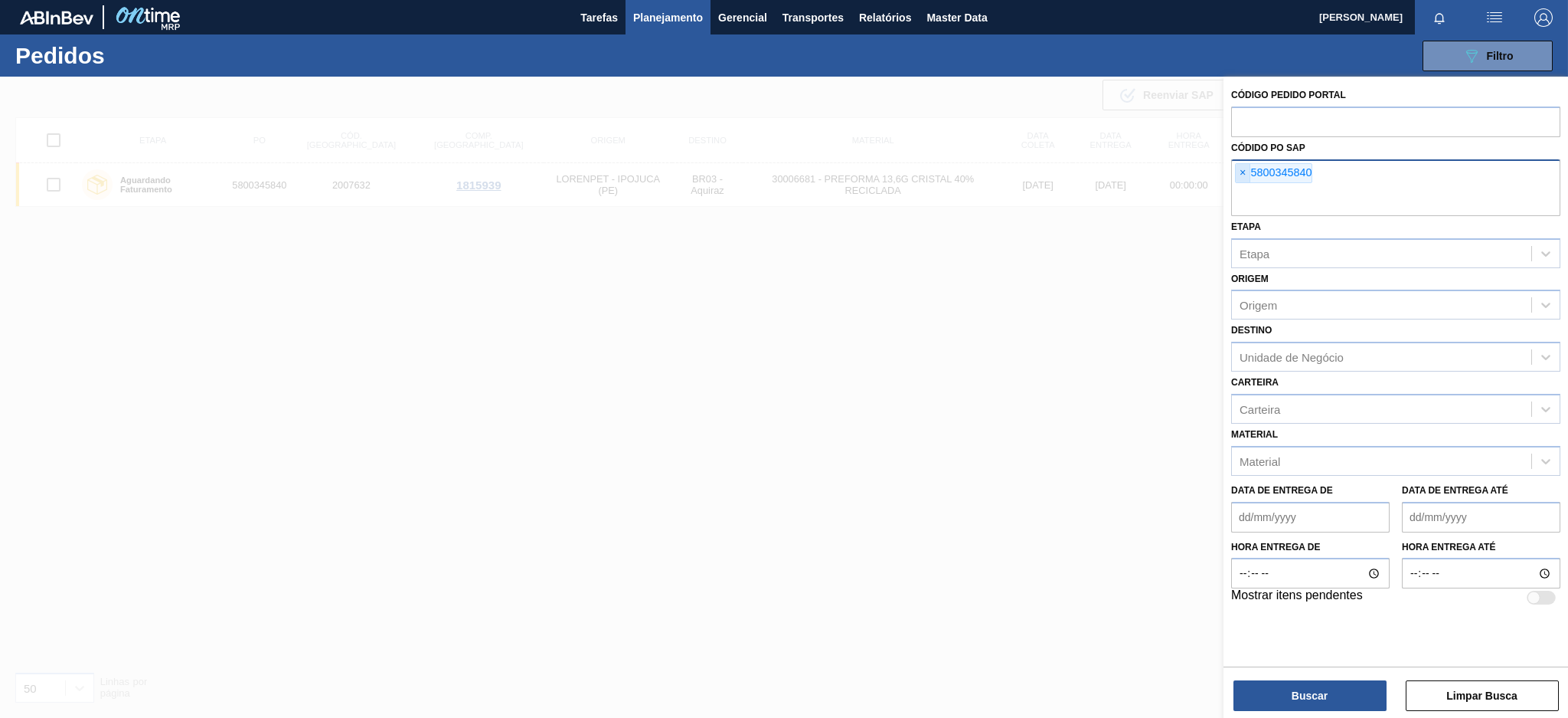
click at [1242, 175] on span "×" at bounding box center [1243, 173] width 15 height 19
paste input "5800352377"
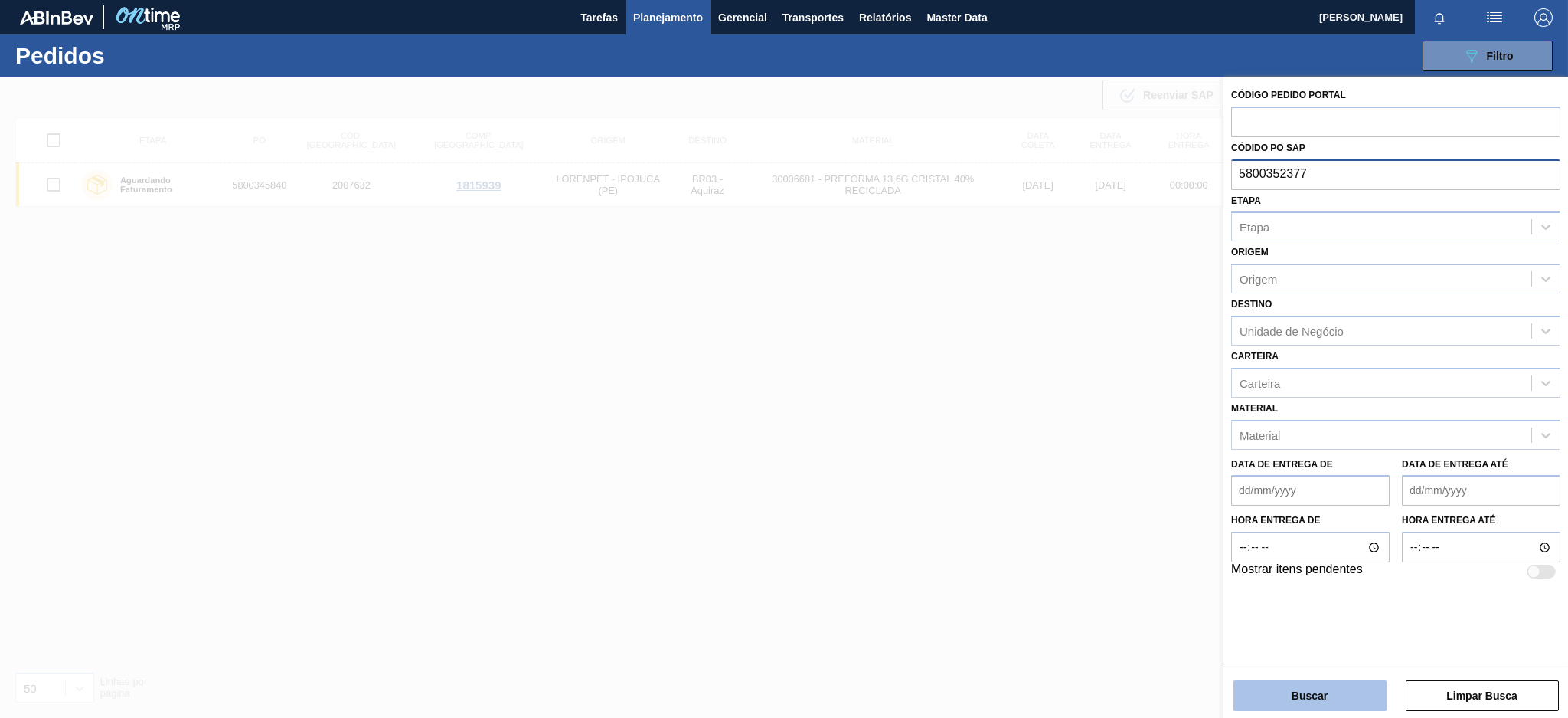
type input "5800352377"
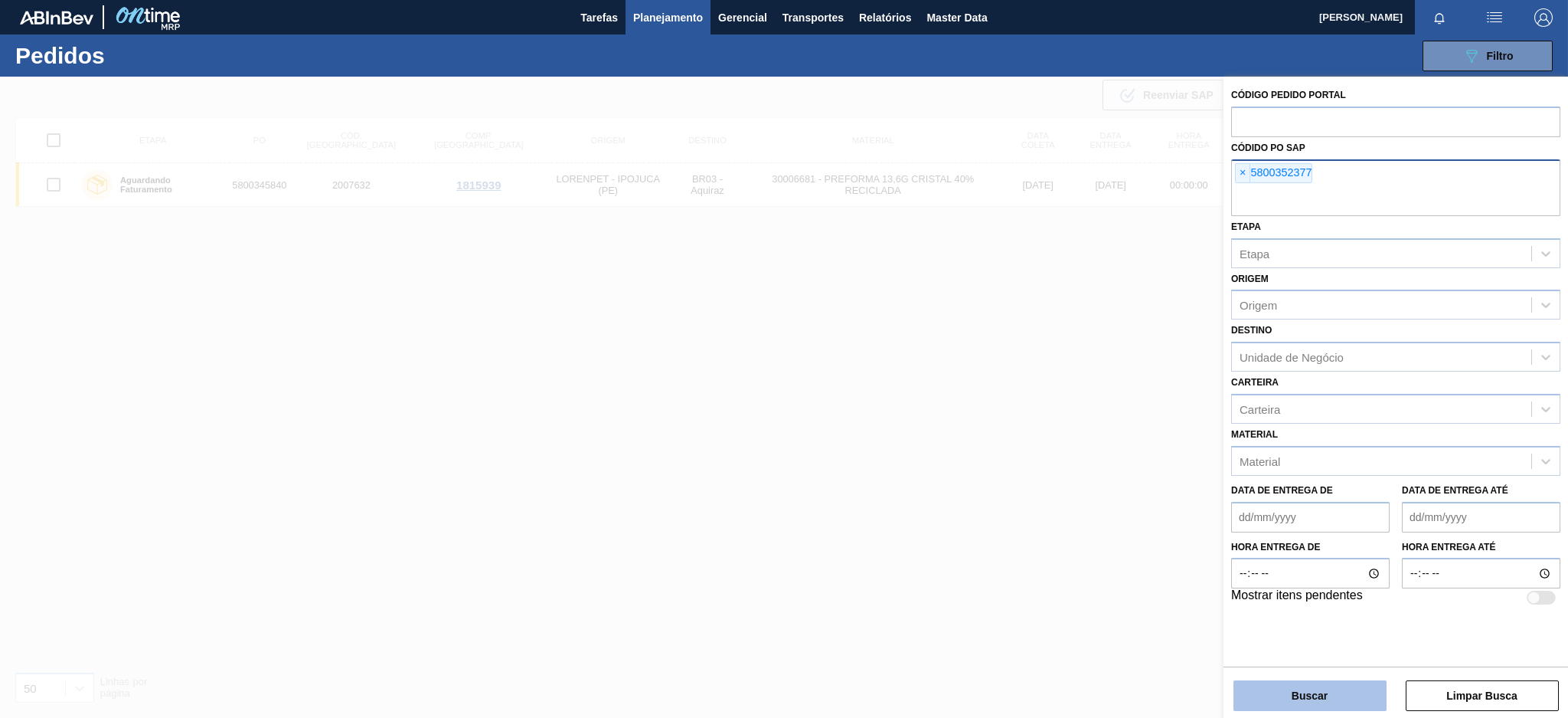
click at [1287, 694] on button "Buscar" at bounding box center [1309, 695] width 153 height 31
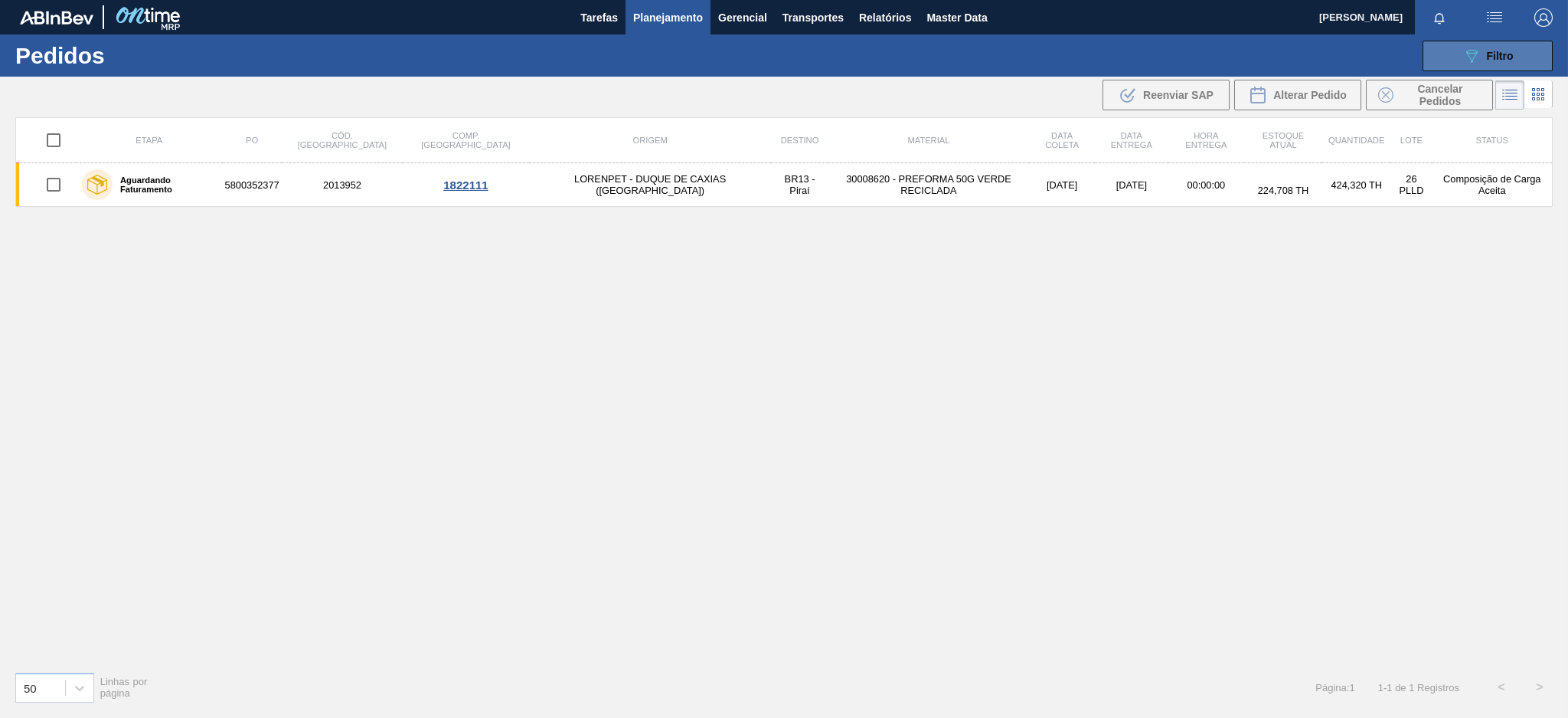
click at [1498, 48] on div "089F7B8B-B2A5-4AFE-B5C0-19BA573D28AC Filtro" at bounding box center [1487, 56] width 51 height 19
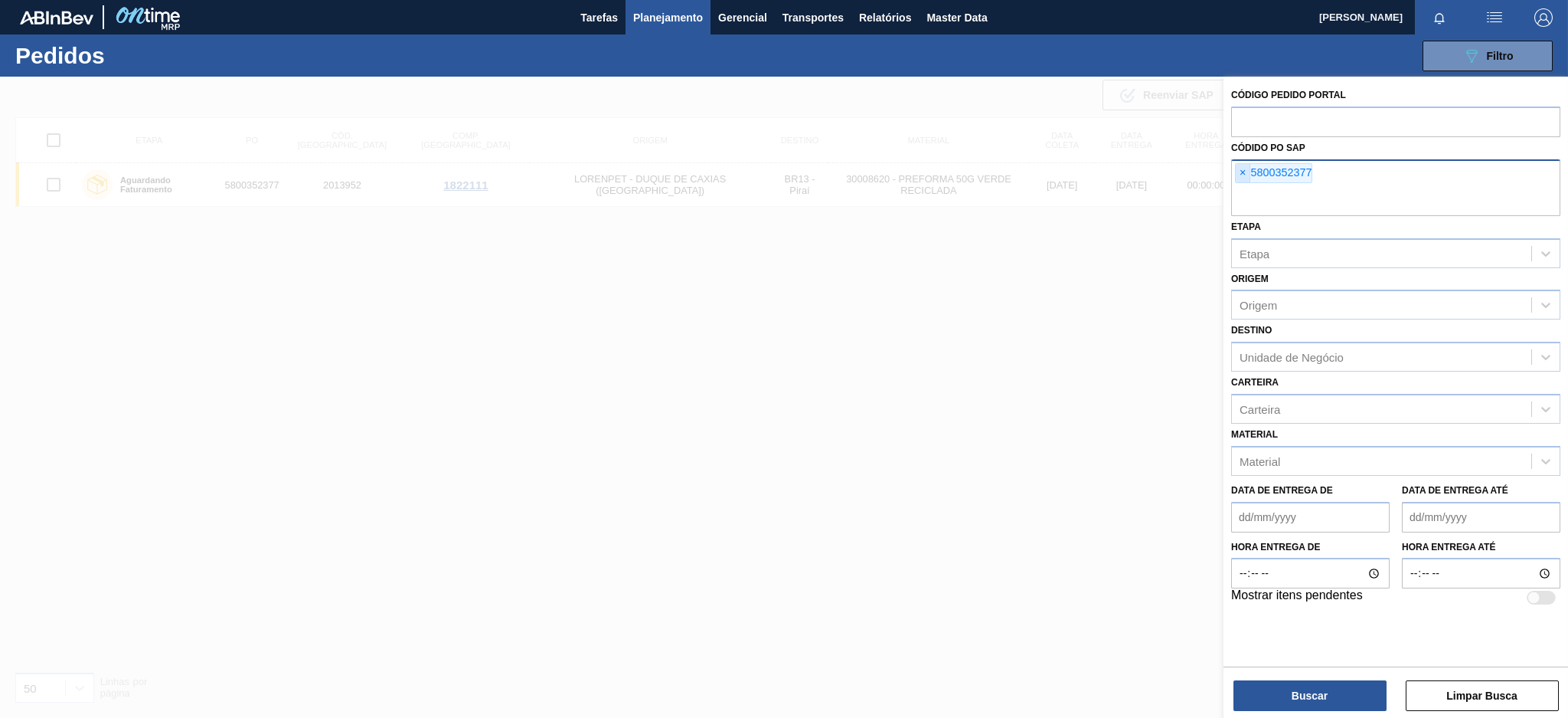
click at [1239, 172] on span "×" at bounding box center [1243, 173] width 15 height 19
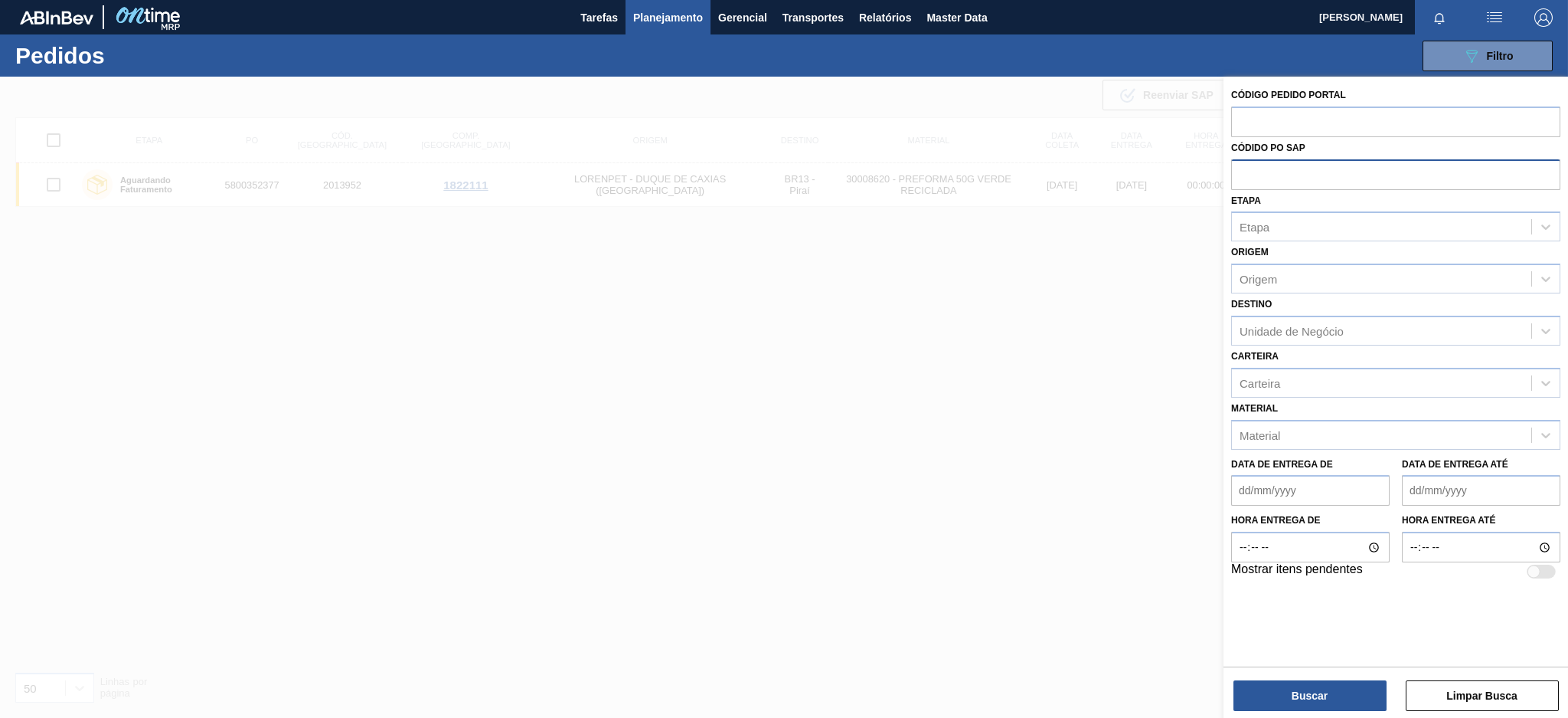
paste input "5800345840"
type input "5800345840"
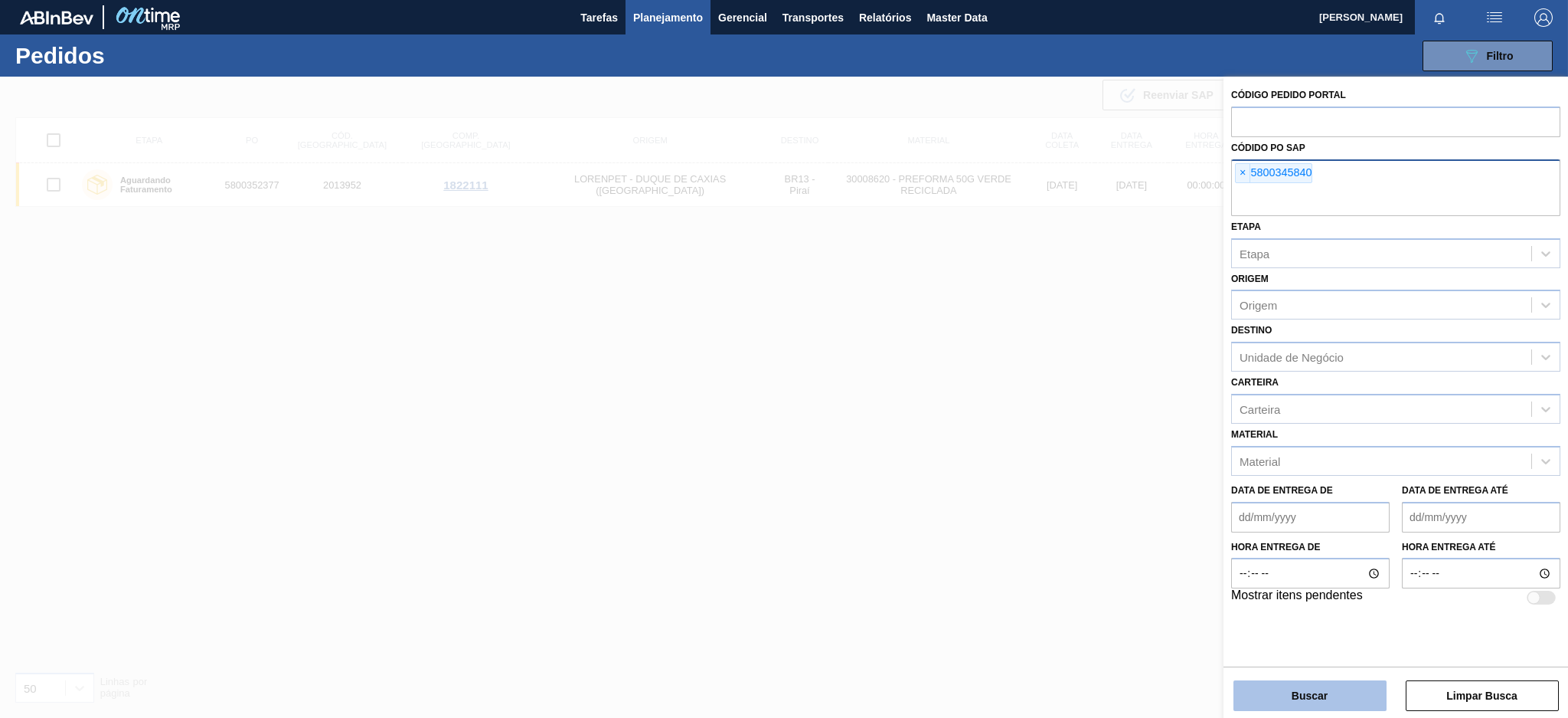
click at [1266, 697] on button "Buscar" at bounding box center [1309, 695] width 153 height 31
